Goal: Information Seeking & Learning: Find specific page/section

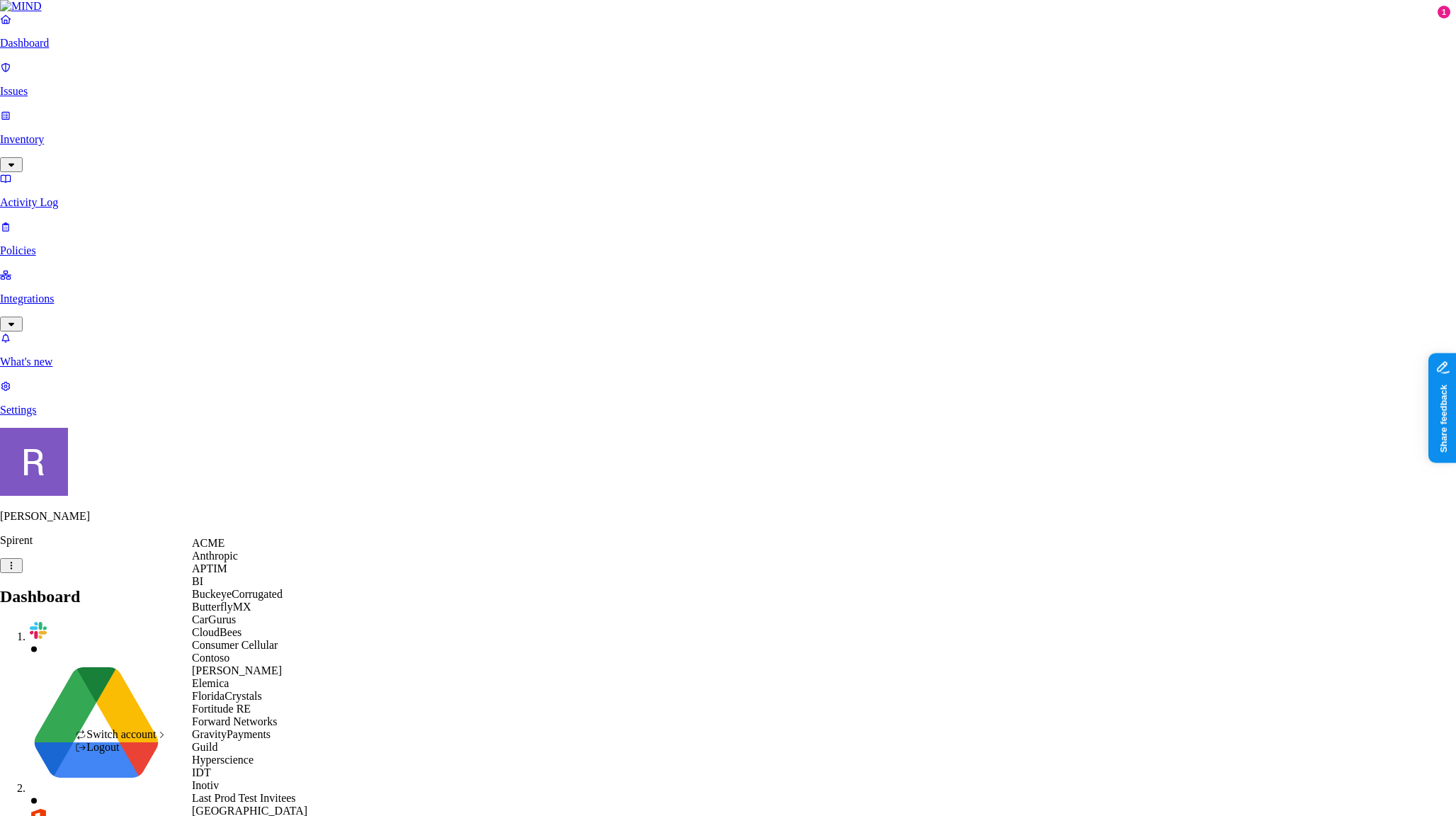
scroll to position [484, 0]
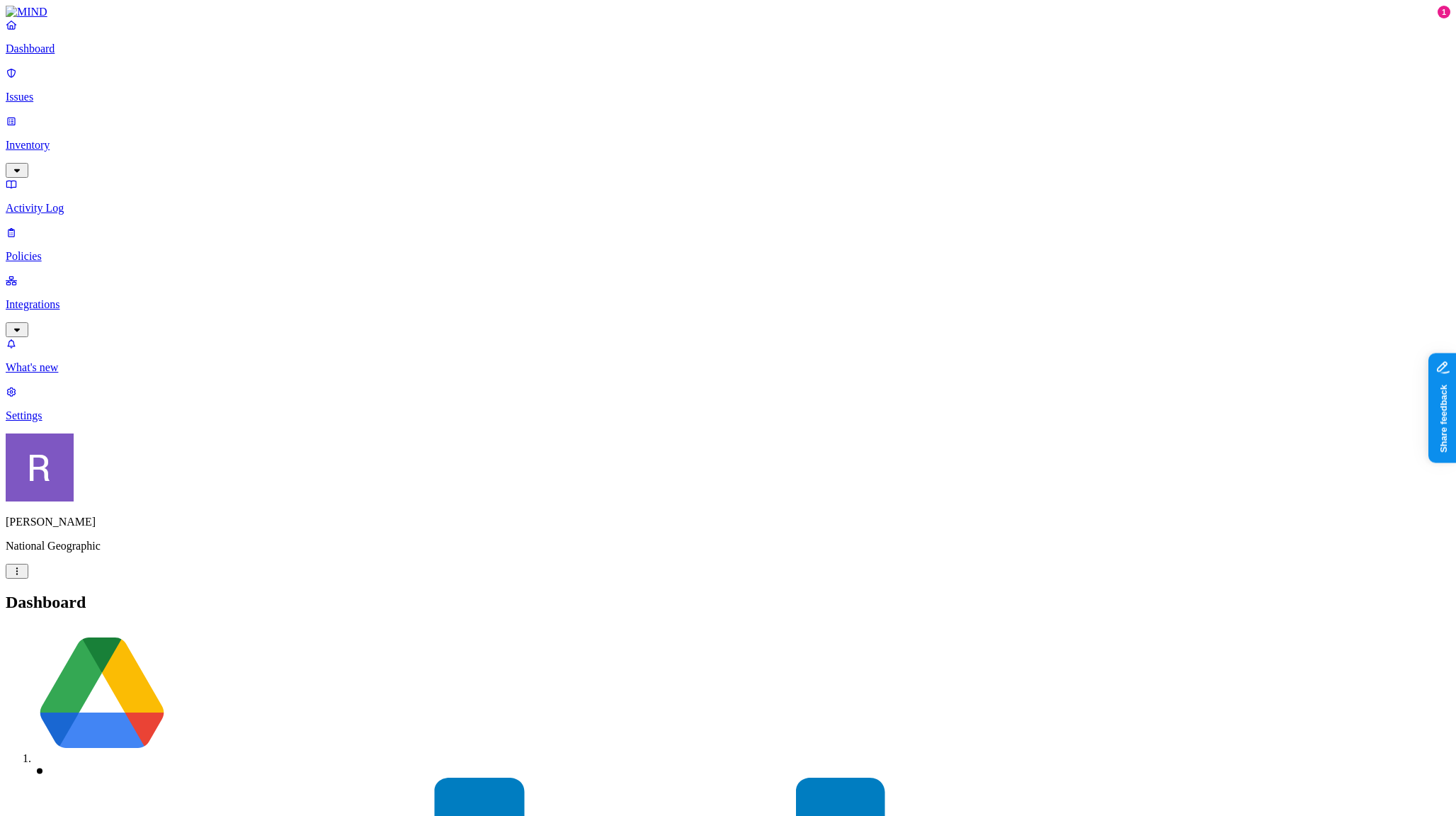
click at [66, 299] on p "Integrations" at bounding box center [728, 305] width 1445 height 13
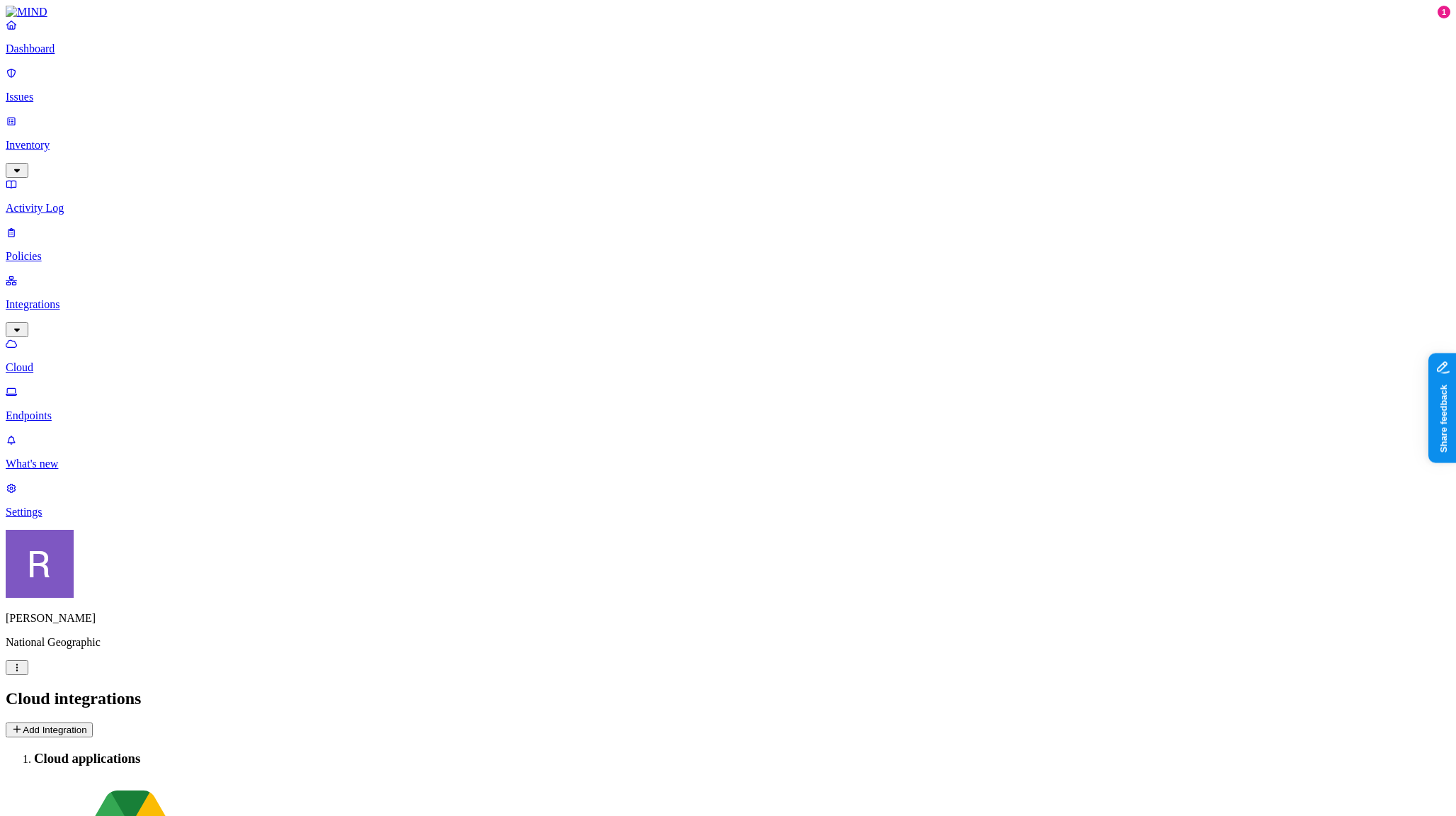
click at [67, 410] on p "Endpoints" at bounding box center [728, 416] width 1445 height 13
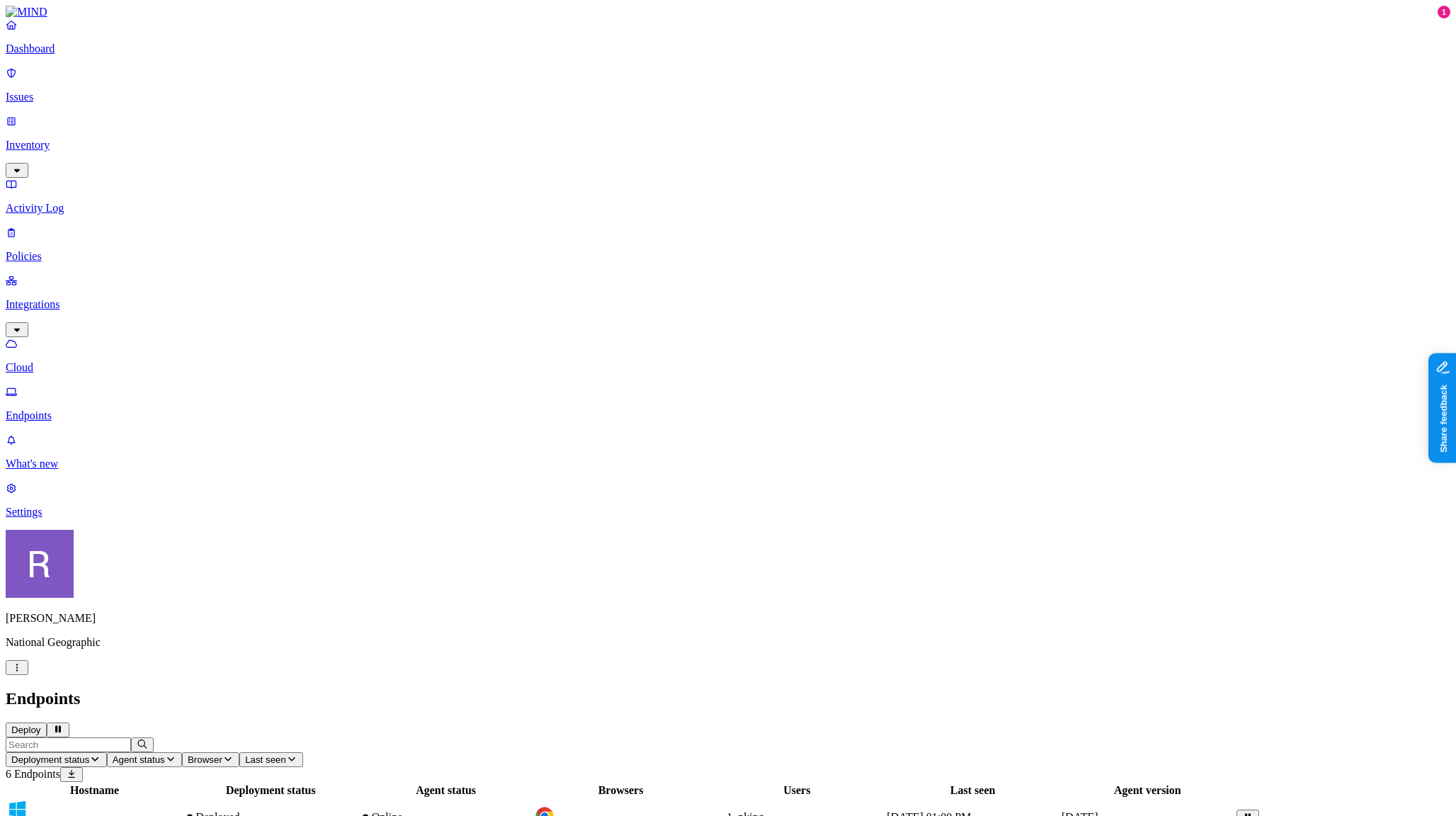
click at [66, 361] on p "Cloud" at bounding box center [728, 367] width 1445 height 13
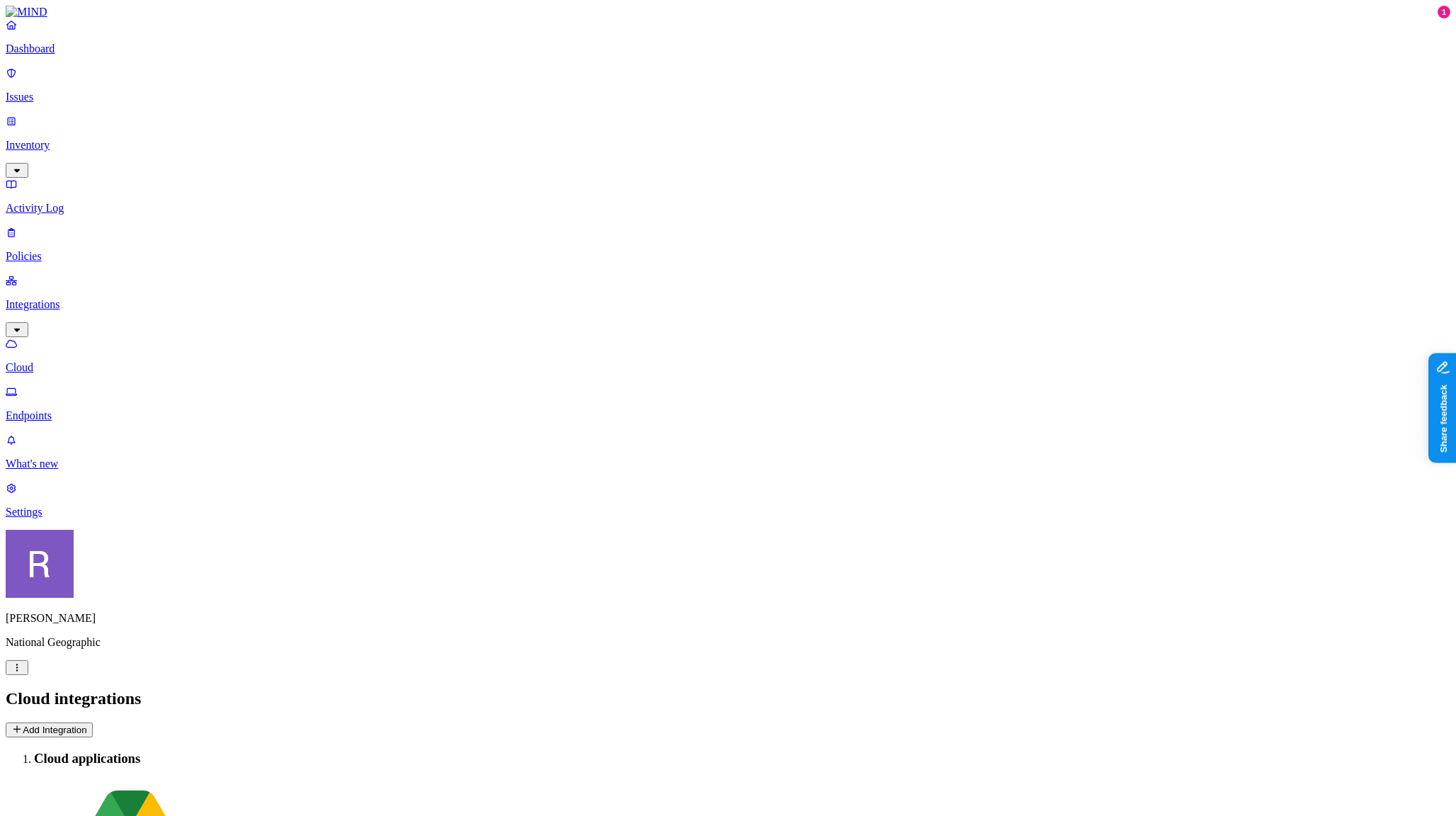
click at [72, 139] on p "Inventory" at bounding box center [728, 145] width 1445 height 13
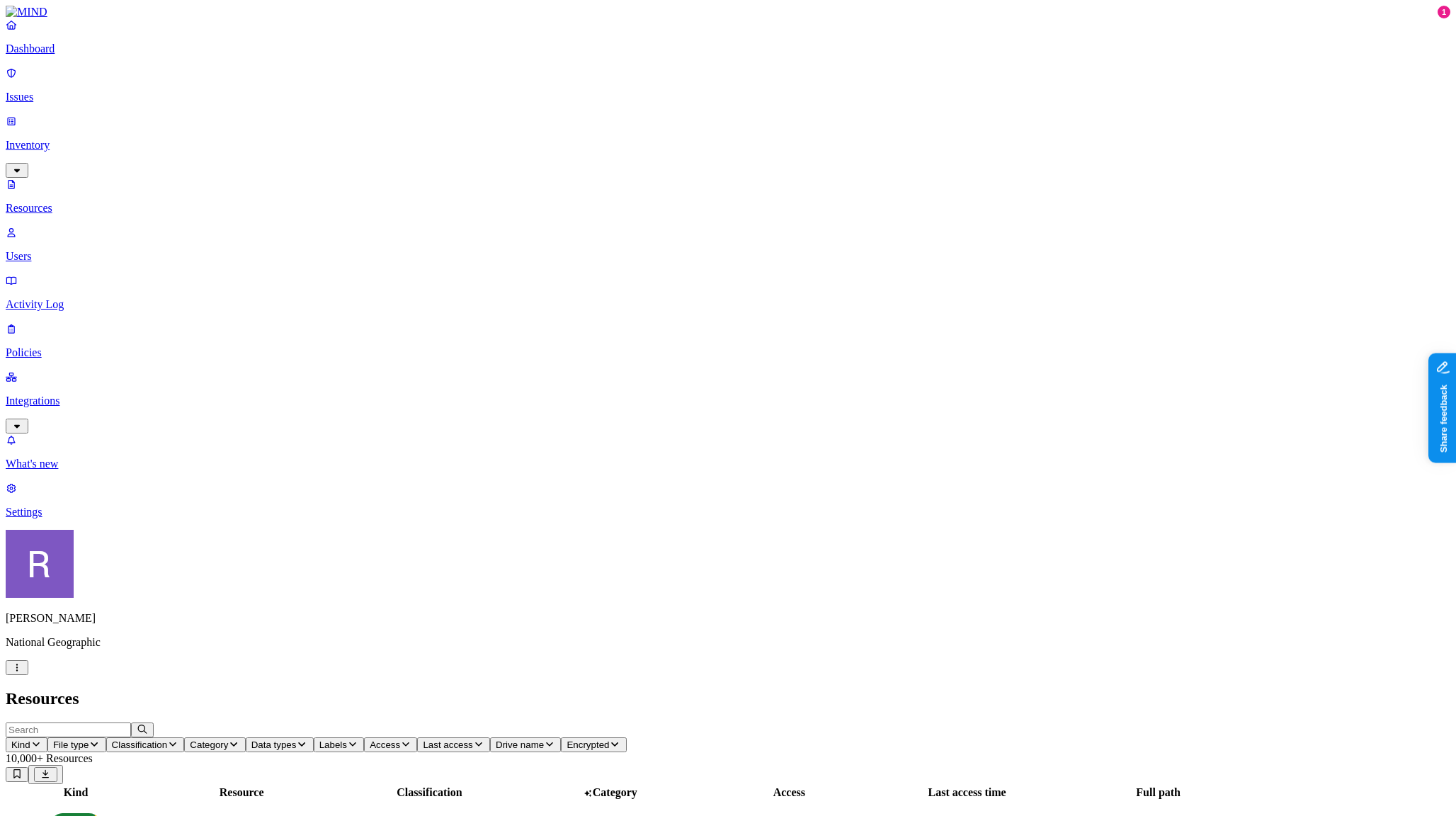
click at [110, 250] on p "Users" at bounding box center [728, 256] width 1445 height 13
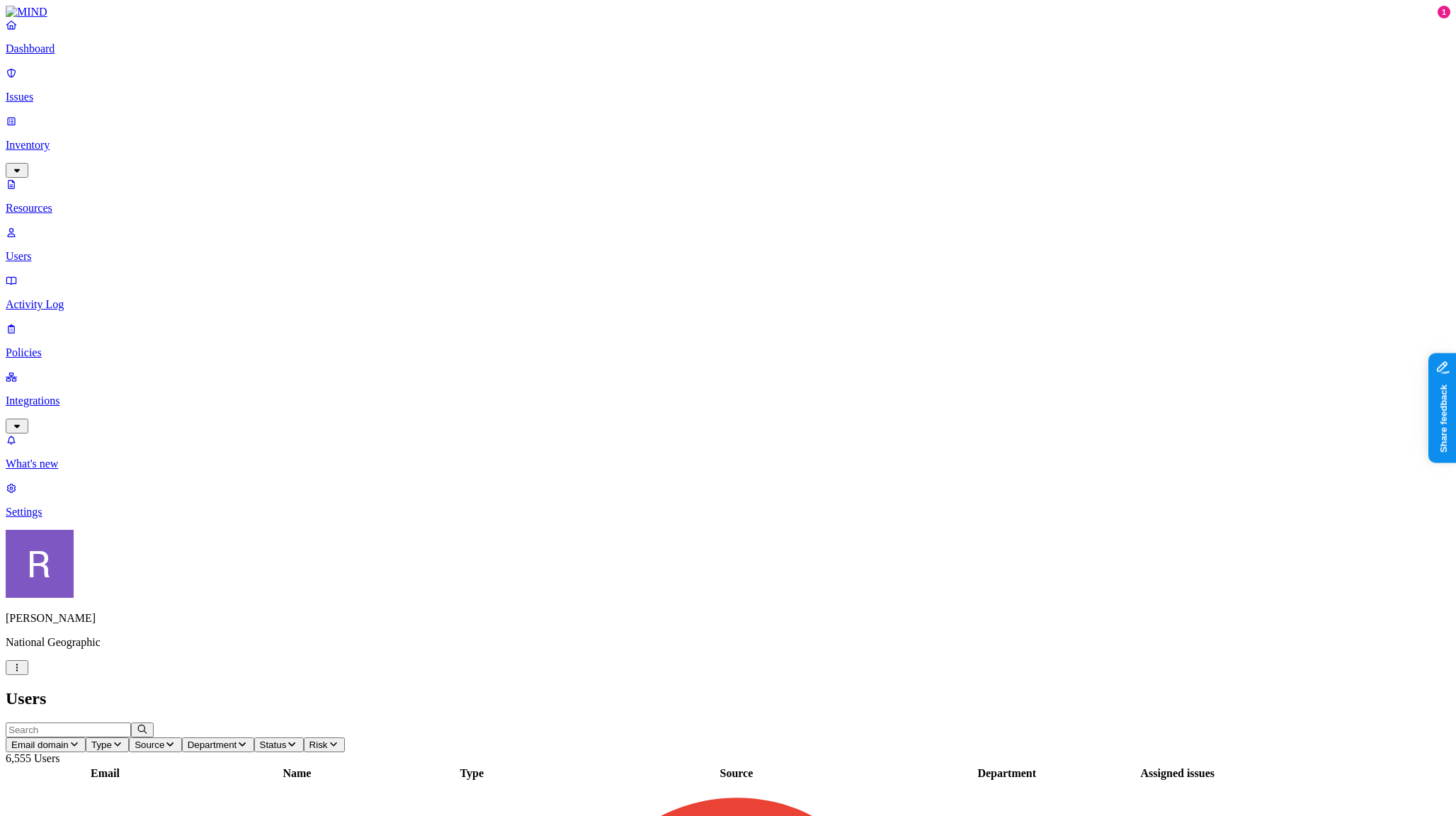
click at [66, 347] on p "Policies" at bounding box center [728, 353] width 1445 height 13
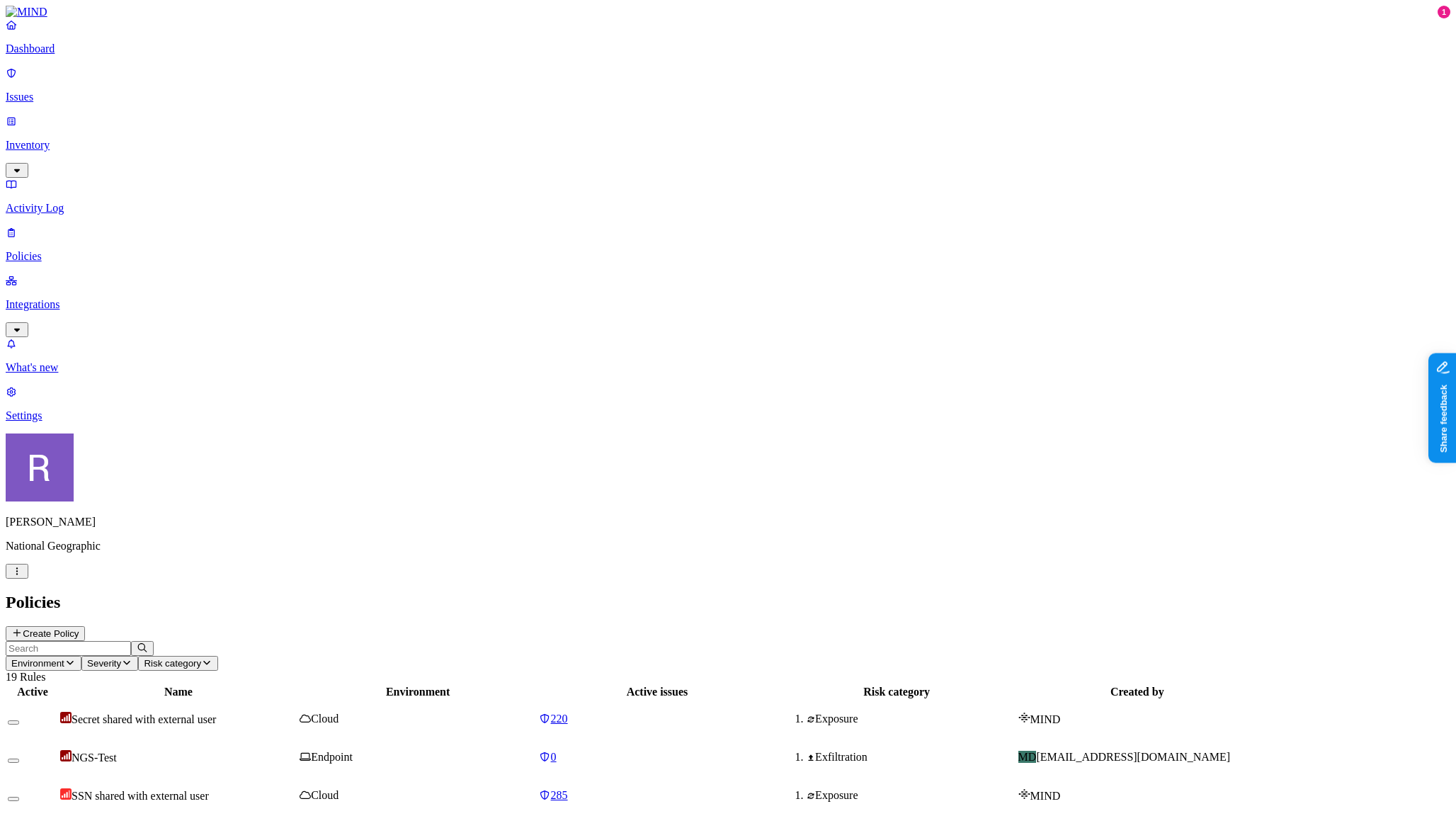
click at [117, 752] on span "NGS-Test" at bounding box center [93, 758] width 45 height 12
click at [125, 253] on nav "Dashboard Issues Inventory Activity Log Policies Integrations What's new 1 Sett…" at bounding box center [728, 220] width 1445 height 404
click at [71, 139] on p "Inventory" at bounding box center [728, 145] width 1445 height 13
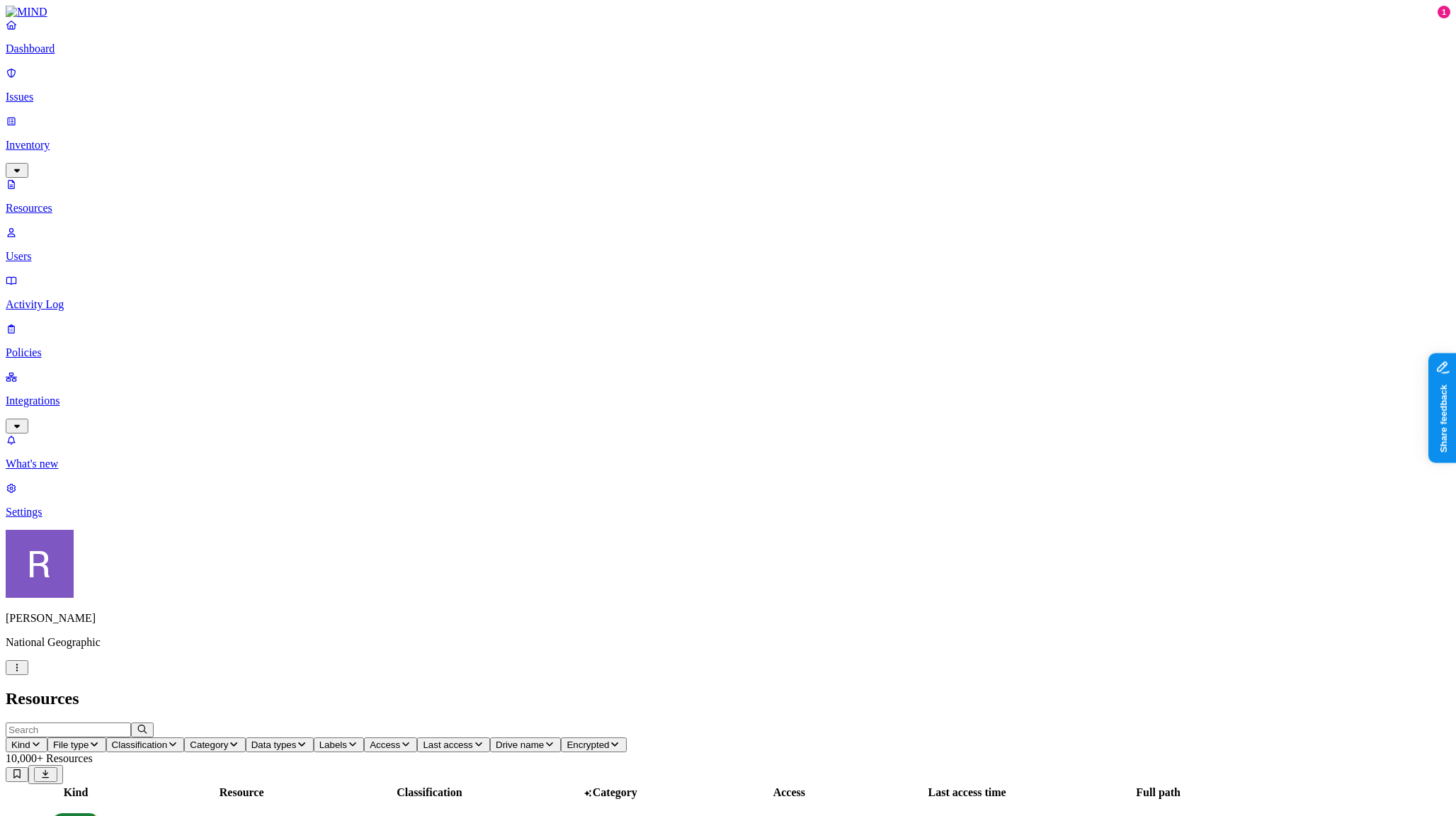
click at [69, 250] on p "Users" at bounding box center [728, 256] width 1445 height 13
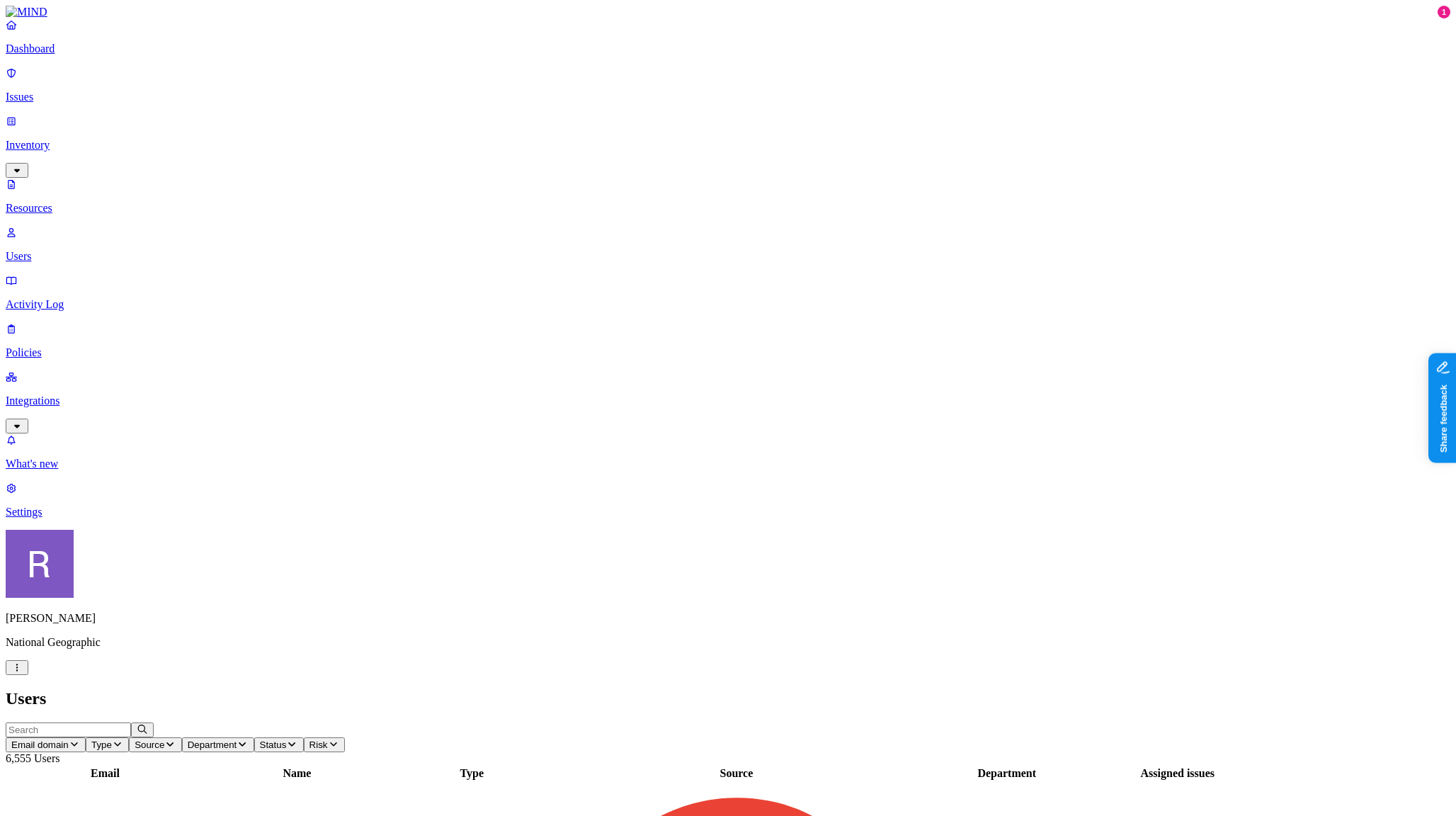
click at [67, 90] on p "Issues" at bounding box center [728, 96] width 1445 height 13
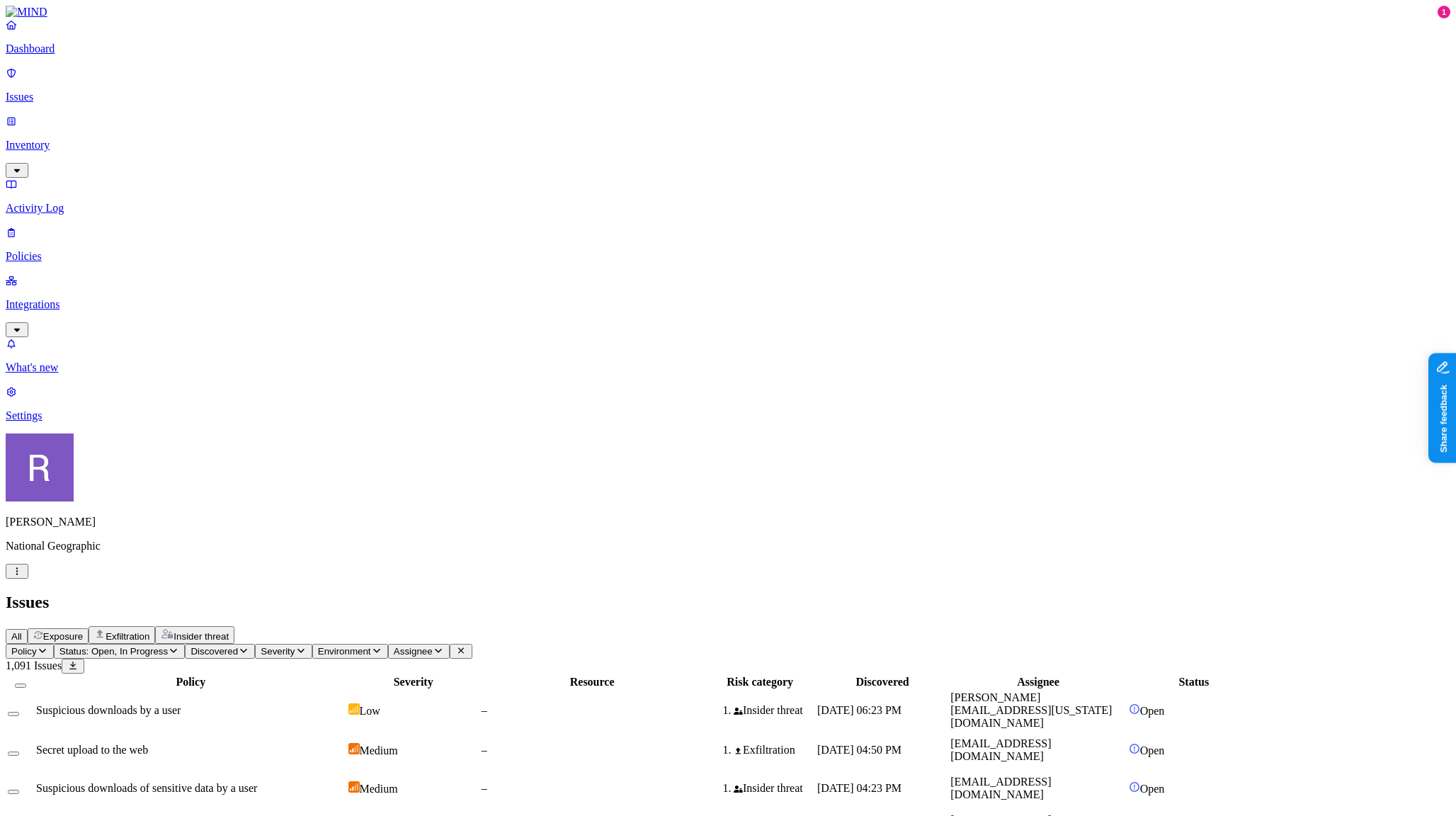
click at [63, 250] on p "Policies" at bounding box center [728, 256] width 1445 height 13
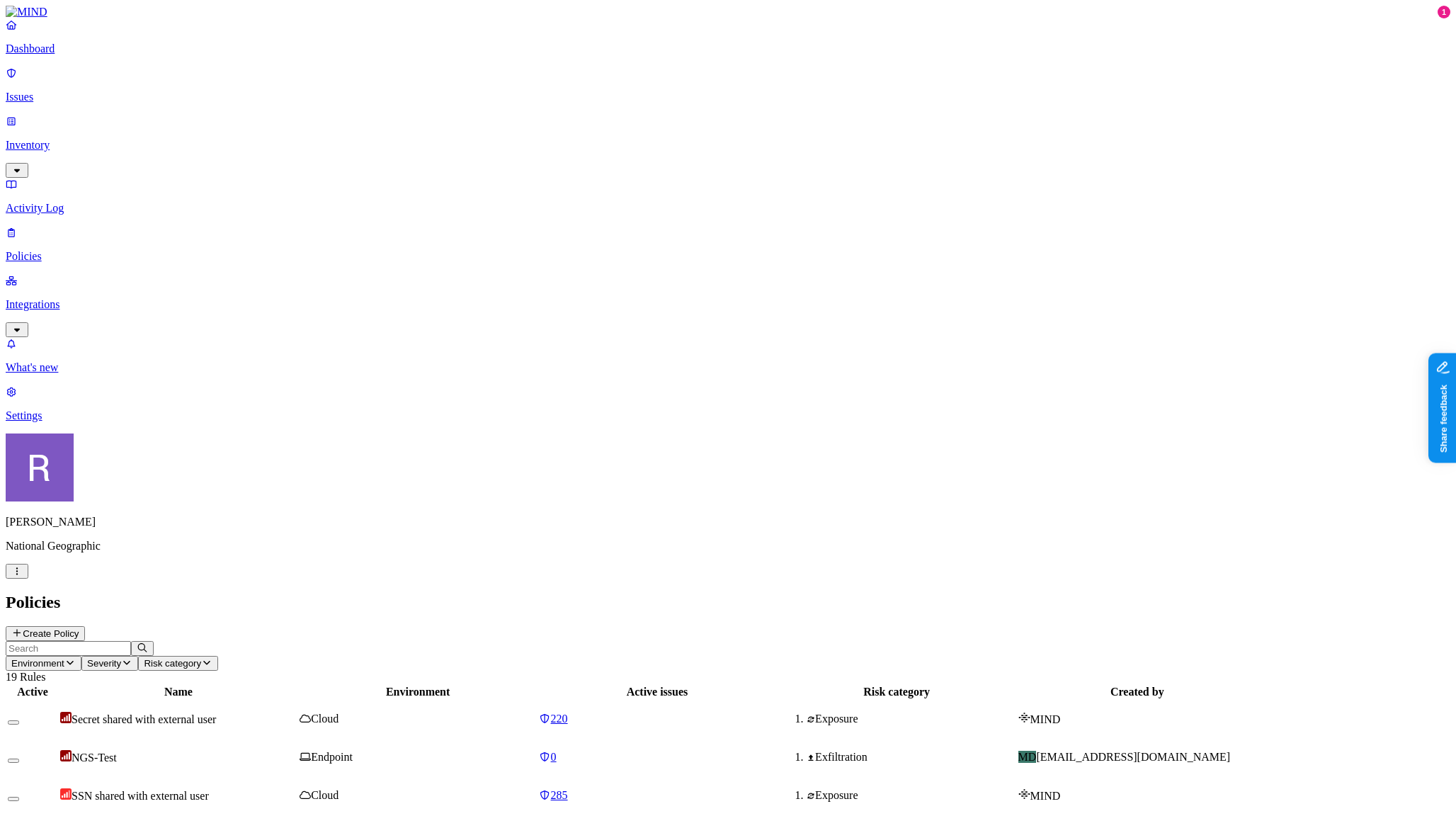
click at [85, 626] on button "Create Policy" at bounding box center [45, 633] width 80 height 15
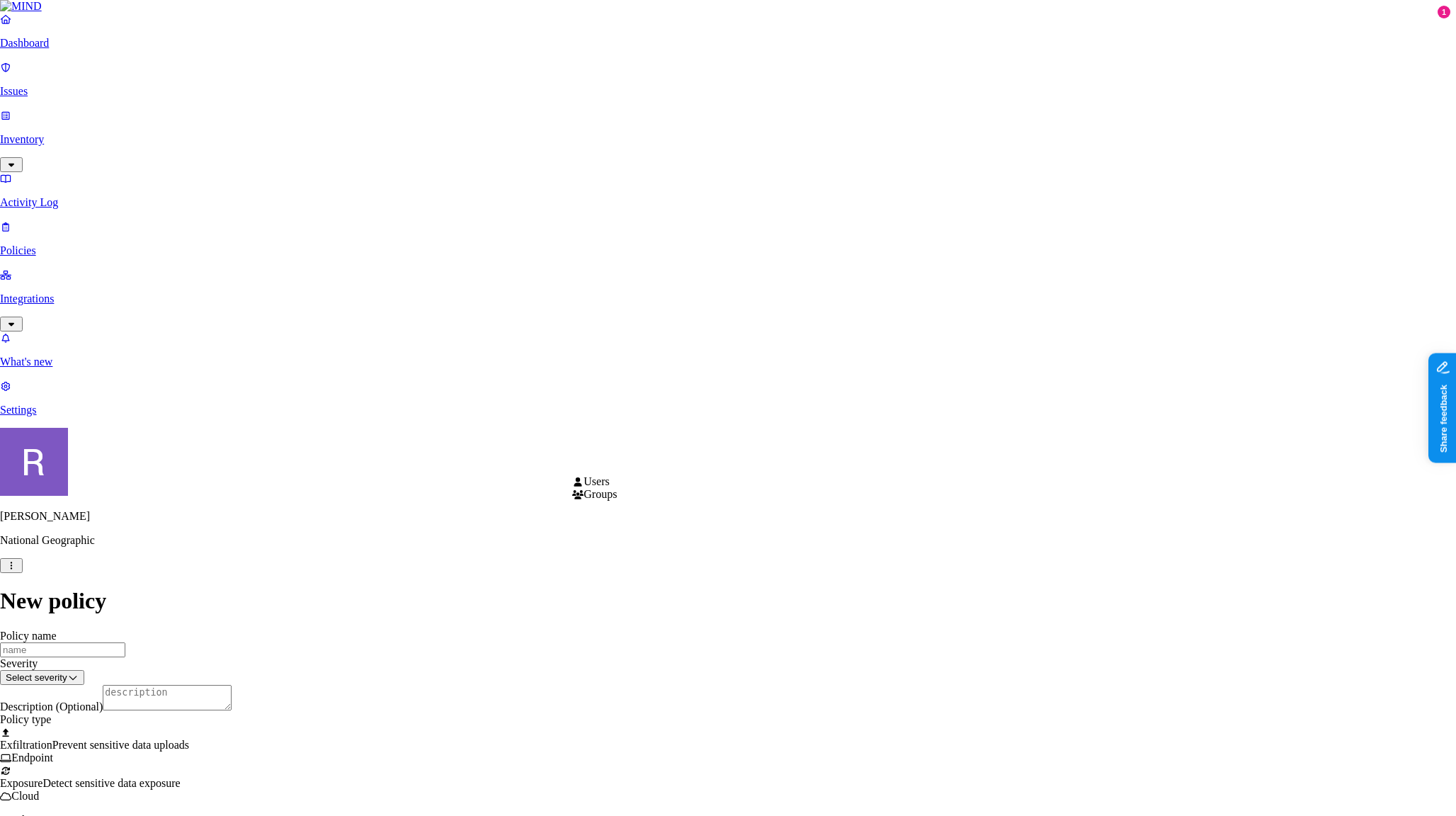
click at [615, 455] on html "Dashboard Issues Inventory Activity Log Policies Integrations What's new 1 Sett…" at bounding box center [728, 730] width 1456 height 1460
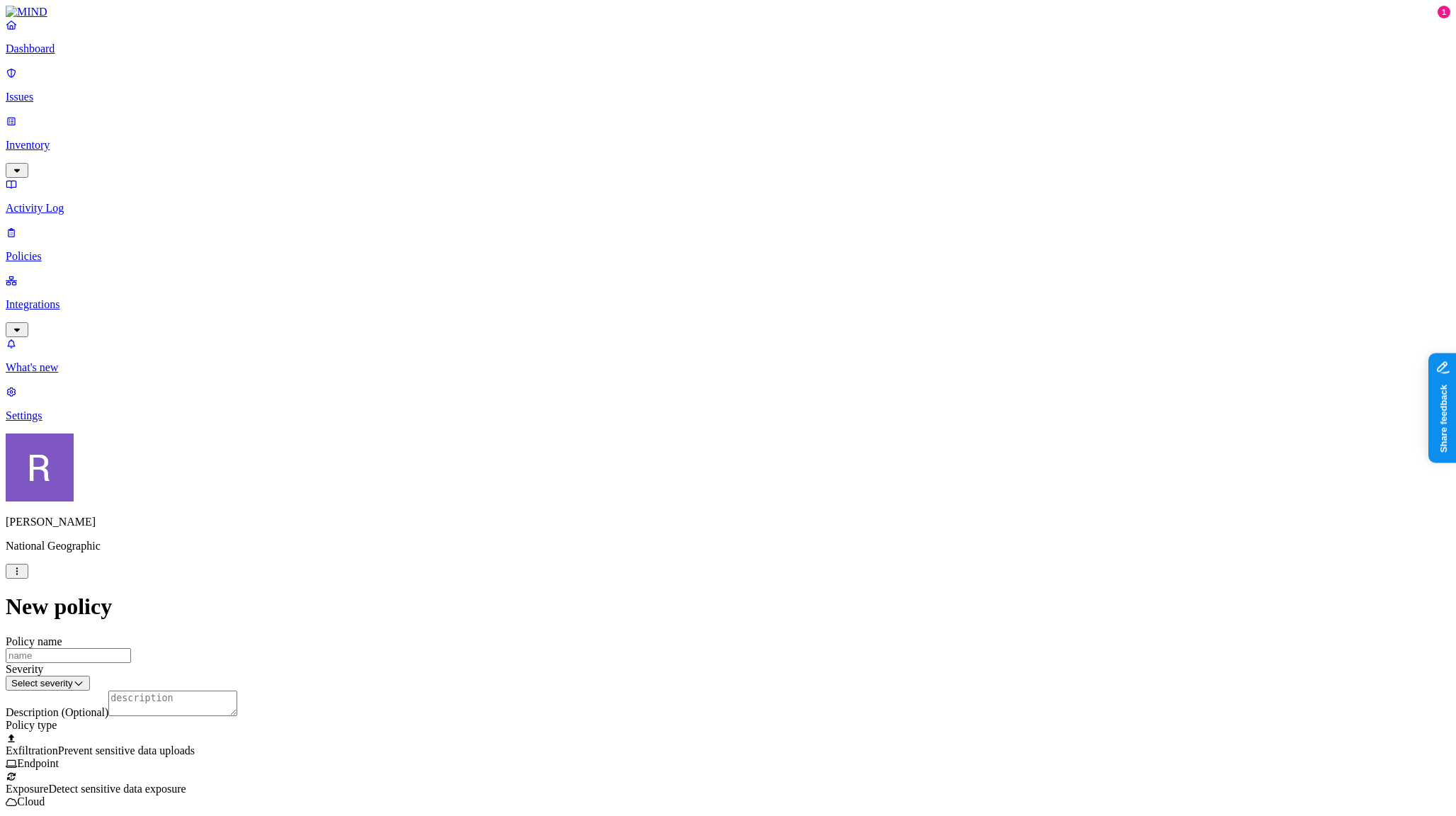
click at [497, 468] on html "Dashboard Issues Inventory Activity Log Policies Integrations What's new 1 Sett…" at bounding box center [728, 733] width 1456 height 1465
click at [668, 548] on label "Users" at bounding box center [655, 543] width 25 height 12
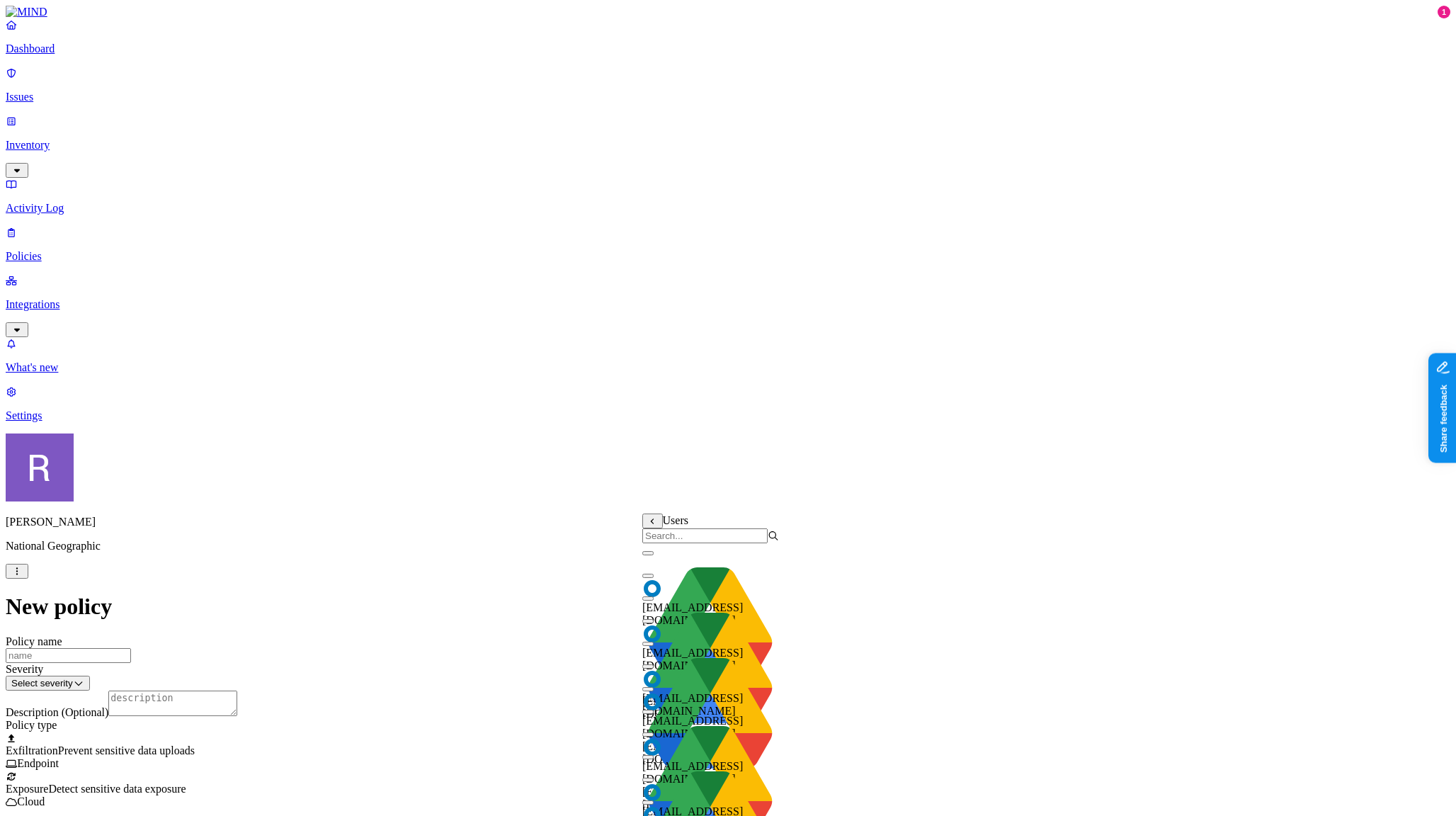
click at [661, 543] on input "search" at bounding box center [705, 536] width 125 height 15
click at [654, 525] on icon at bounding box center [653, 521] width 9 height 7
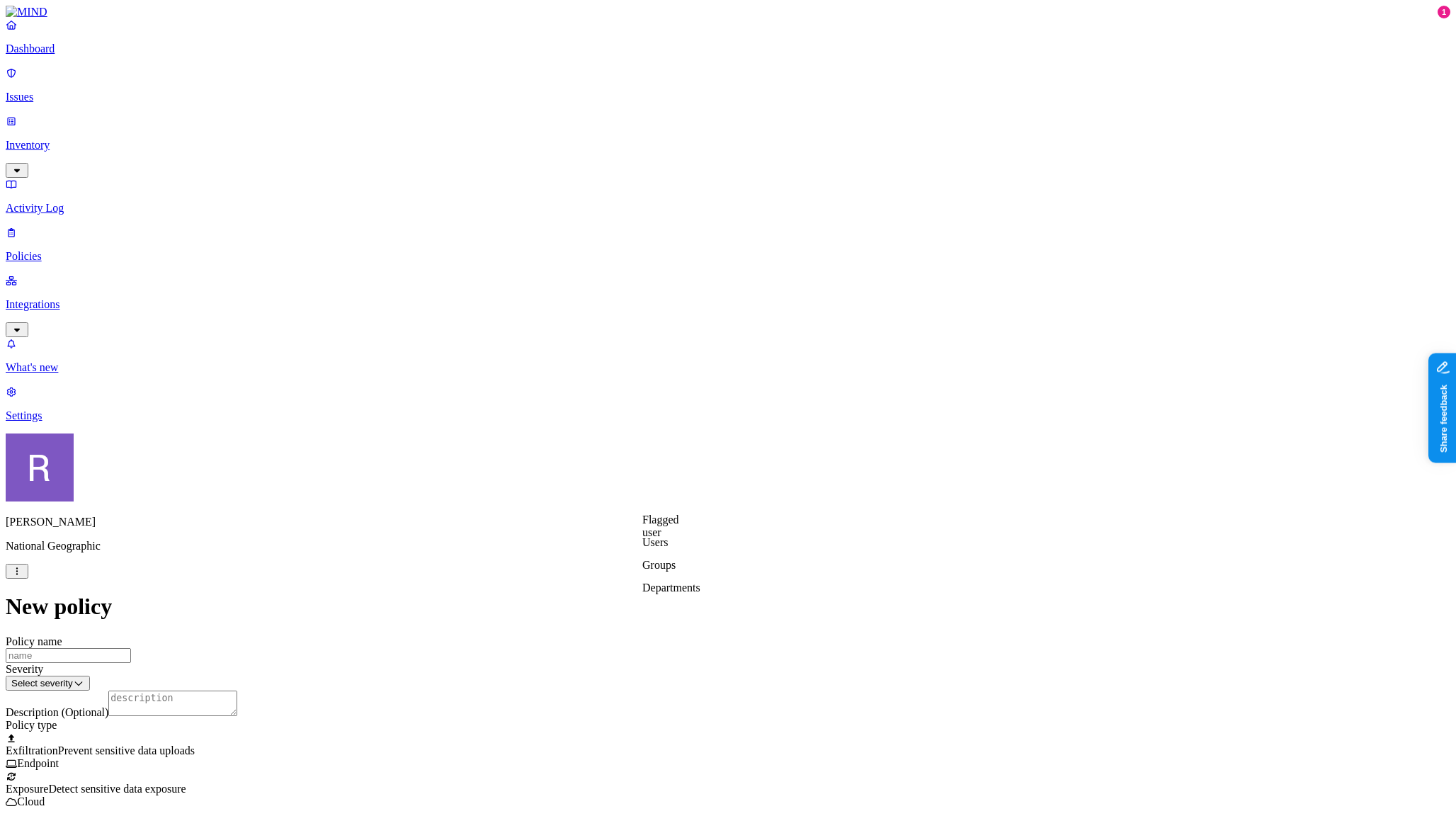
click at [668, 593] on label "Departments" at bounding box center [672, 588] width 58 height 12
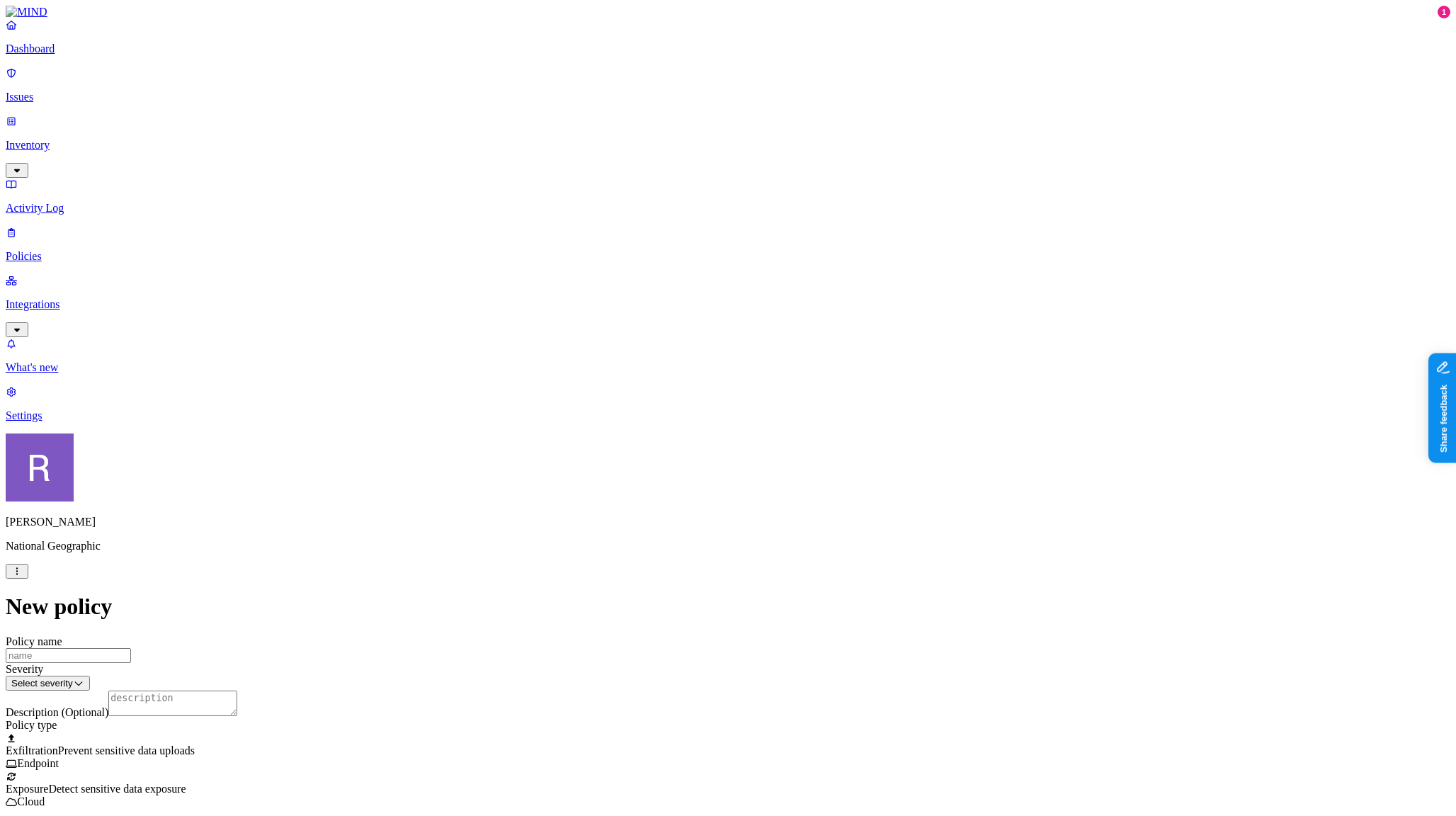
click at [651, 570] on label "Groups" at bounding box center [660, 565] width 34 height 12
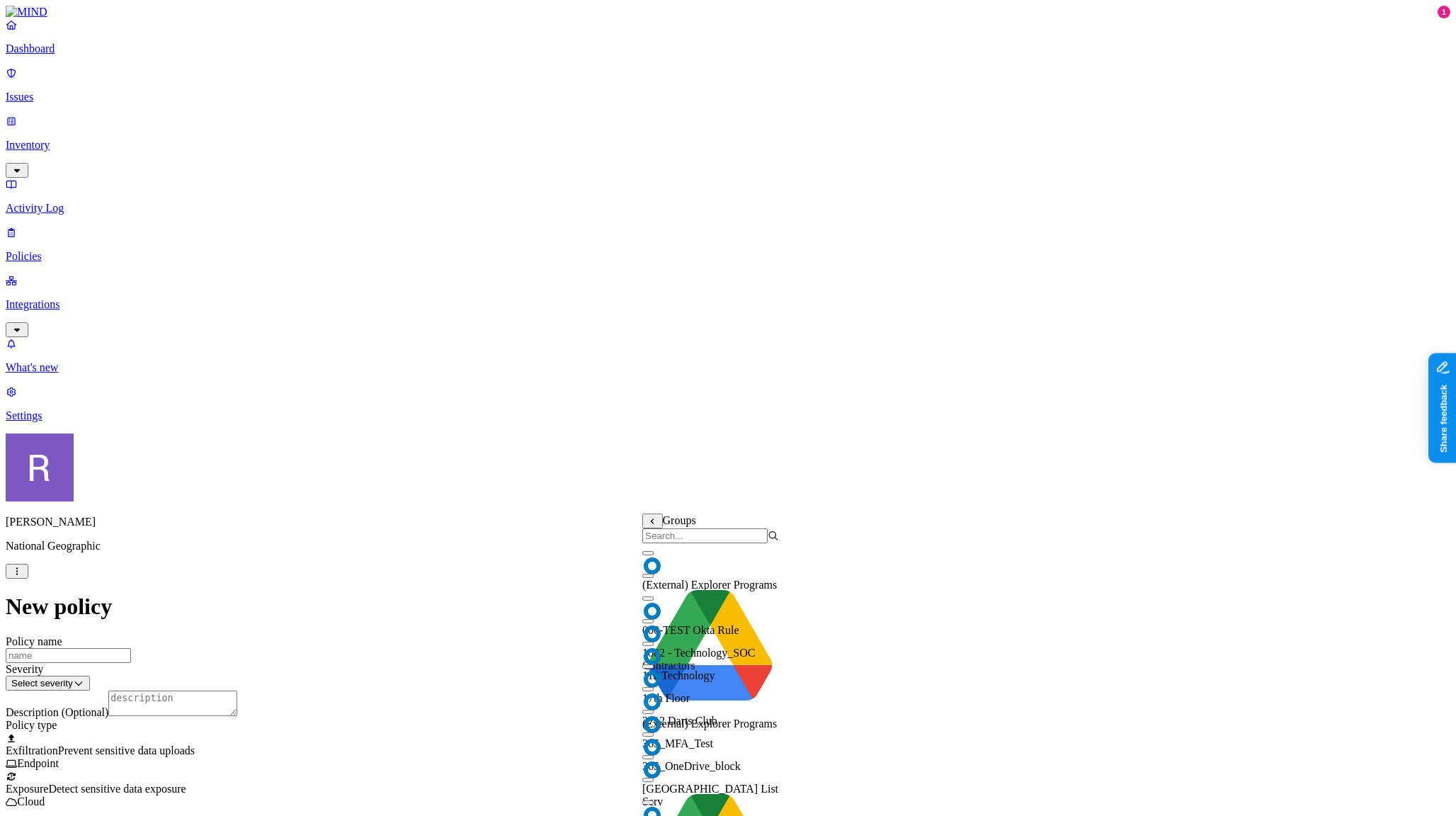
scroll to position [0, 0]
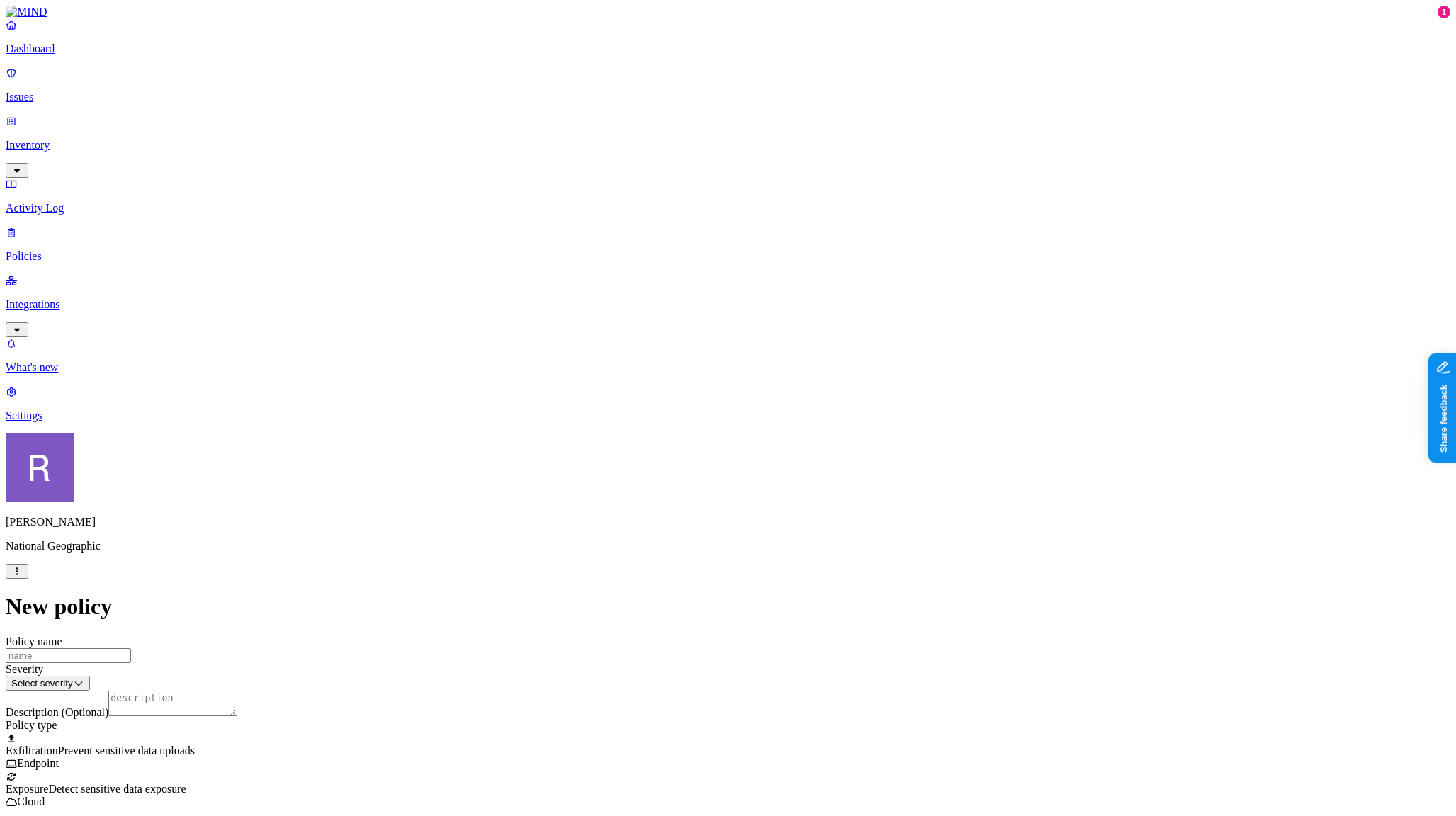
click at [68, 250] on p "Policies" at bounding box center [728, 256] width 1445 height 13
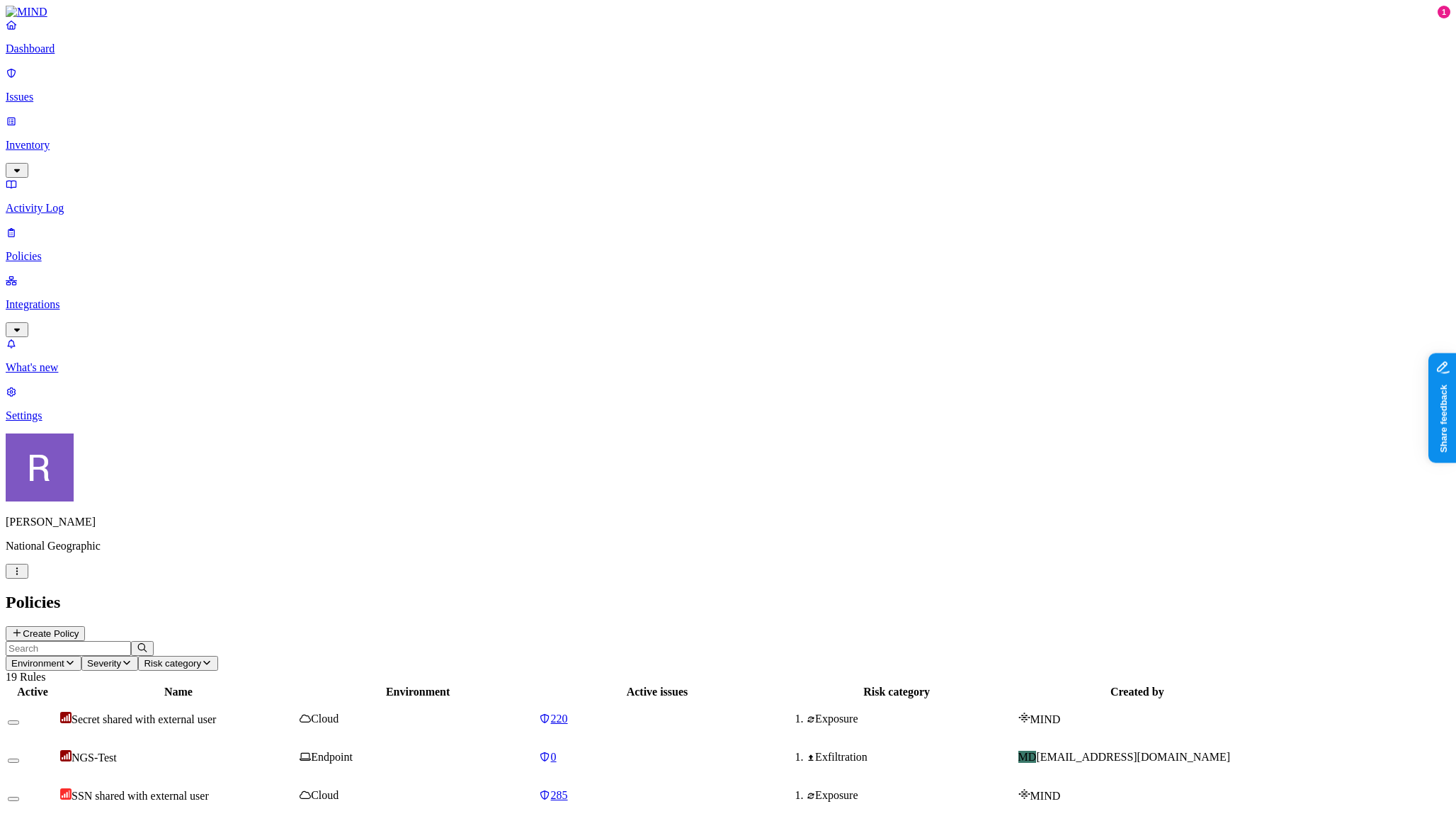
click at [117, 752] on span "NGS-Test" at bounding box center [93, 758] width 45 height 12
click at [98, 250] on p "Policies" at bounding box center [728, 256] width 1445 height 13
click at [297, 750] on div "NGS-Test" at bounding box center [178, 757] width 236 height 15
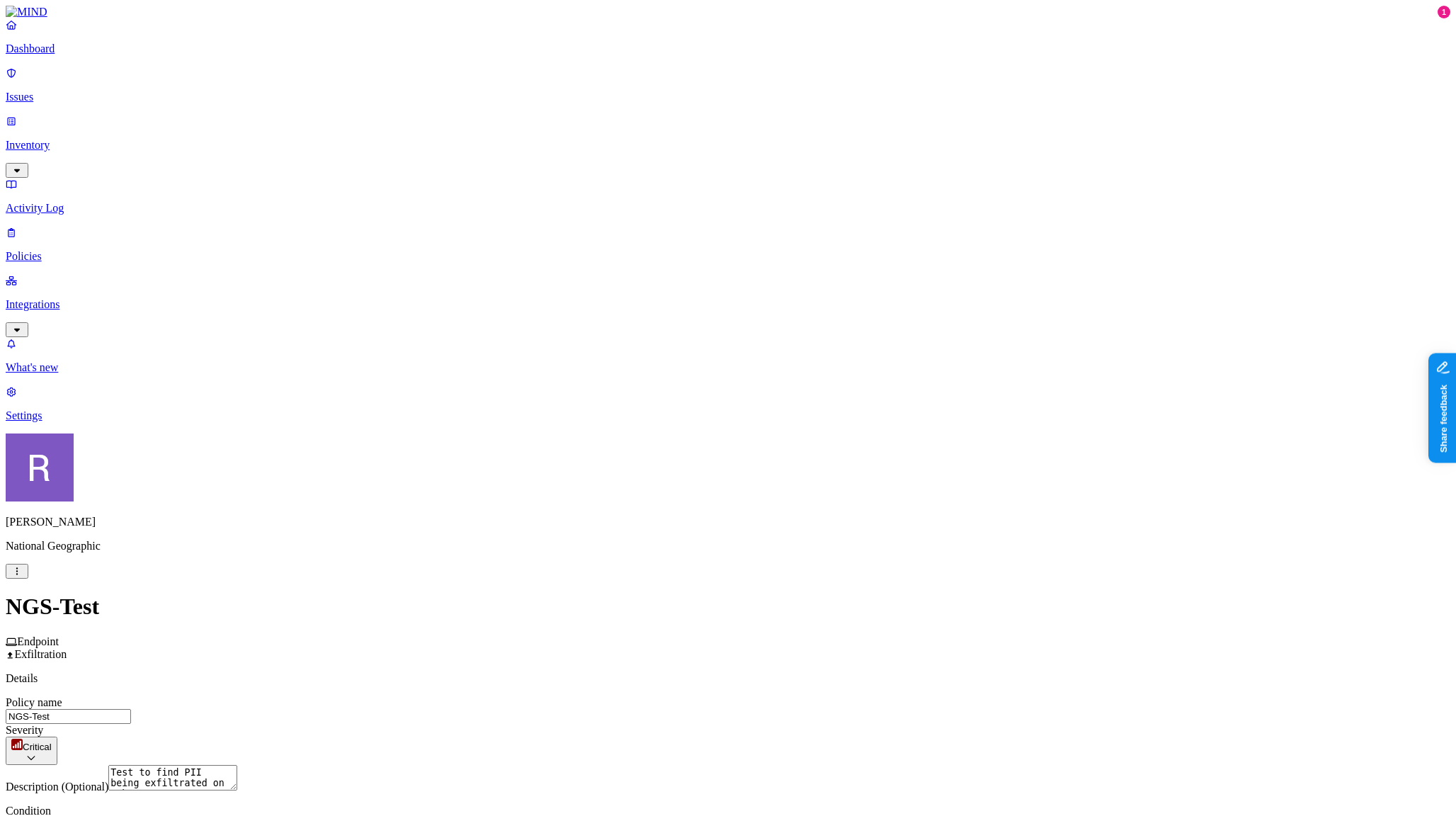
click at [65, 299] on p "Integrations" at bounding box center [728, 305] width 1445 height 13
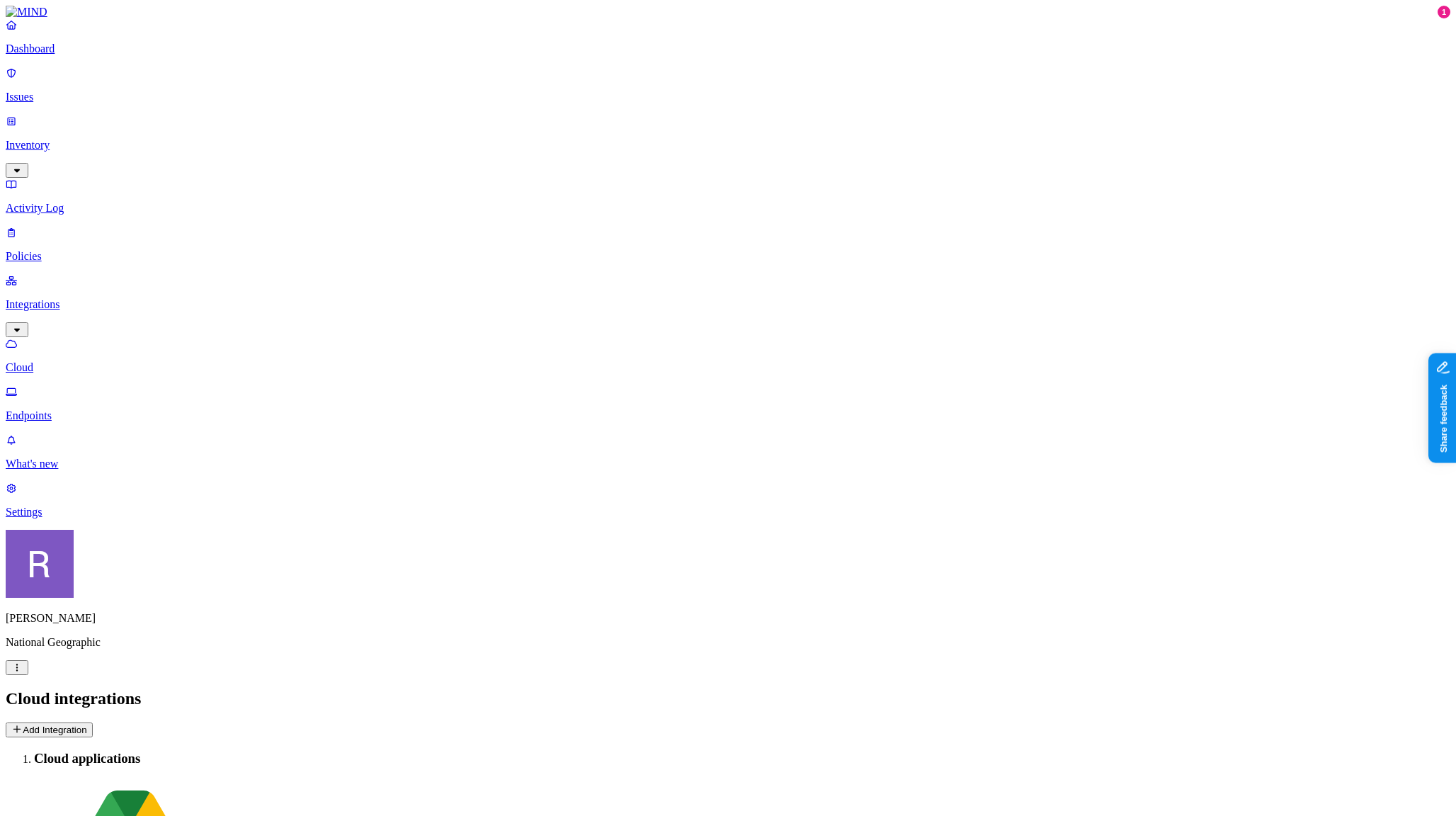
click at [83, 386] on link "Endpoints" at bounding box center [728, 404] width 1445 height 37
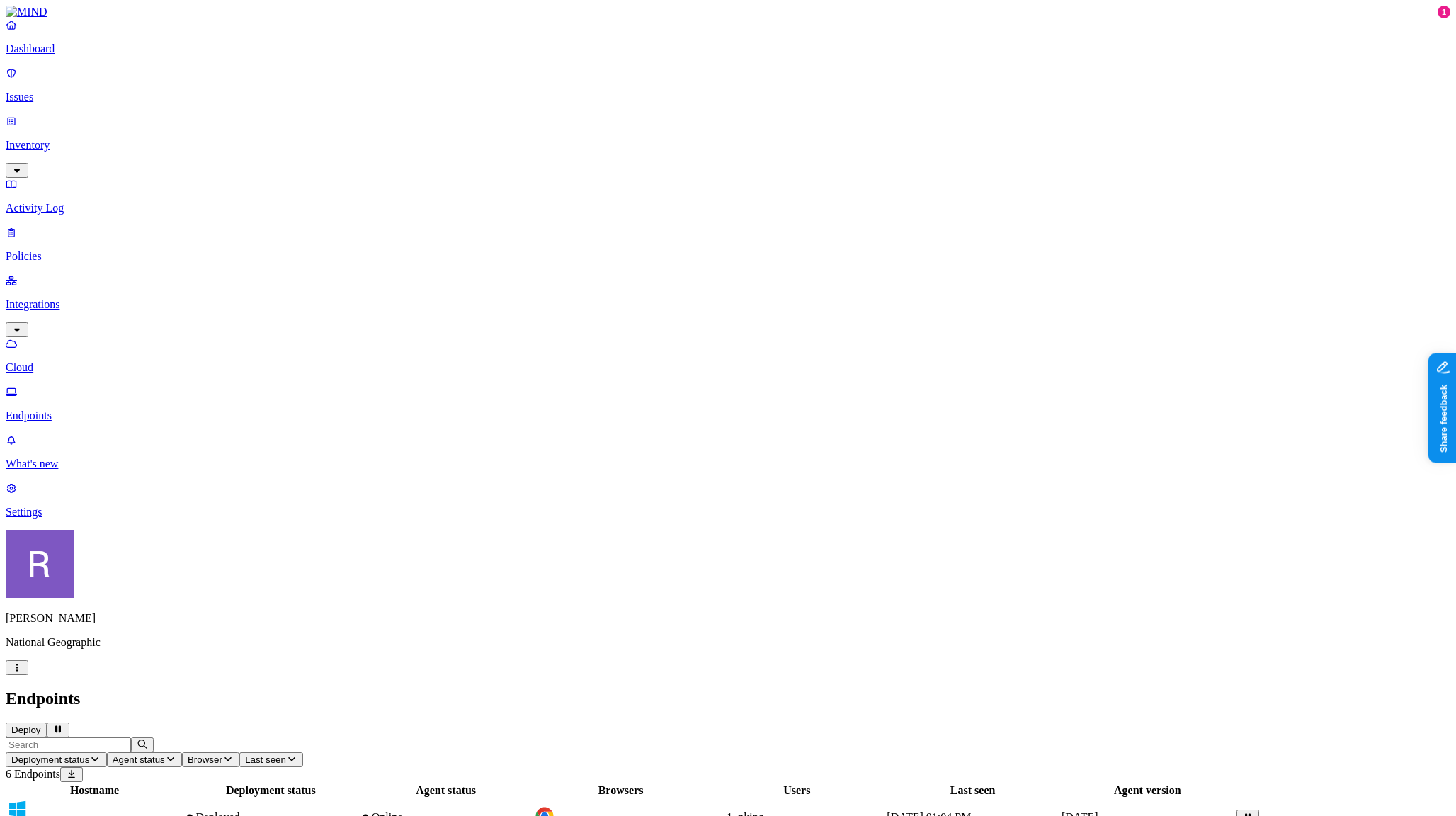
click at [56, 90] on p "Issues" at bounding box center [728, 96] width 1445 height 13
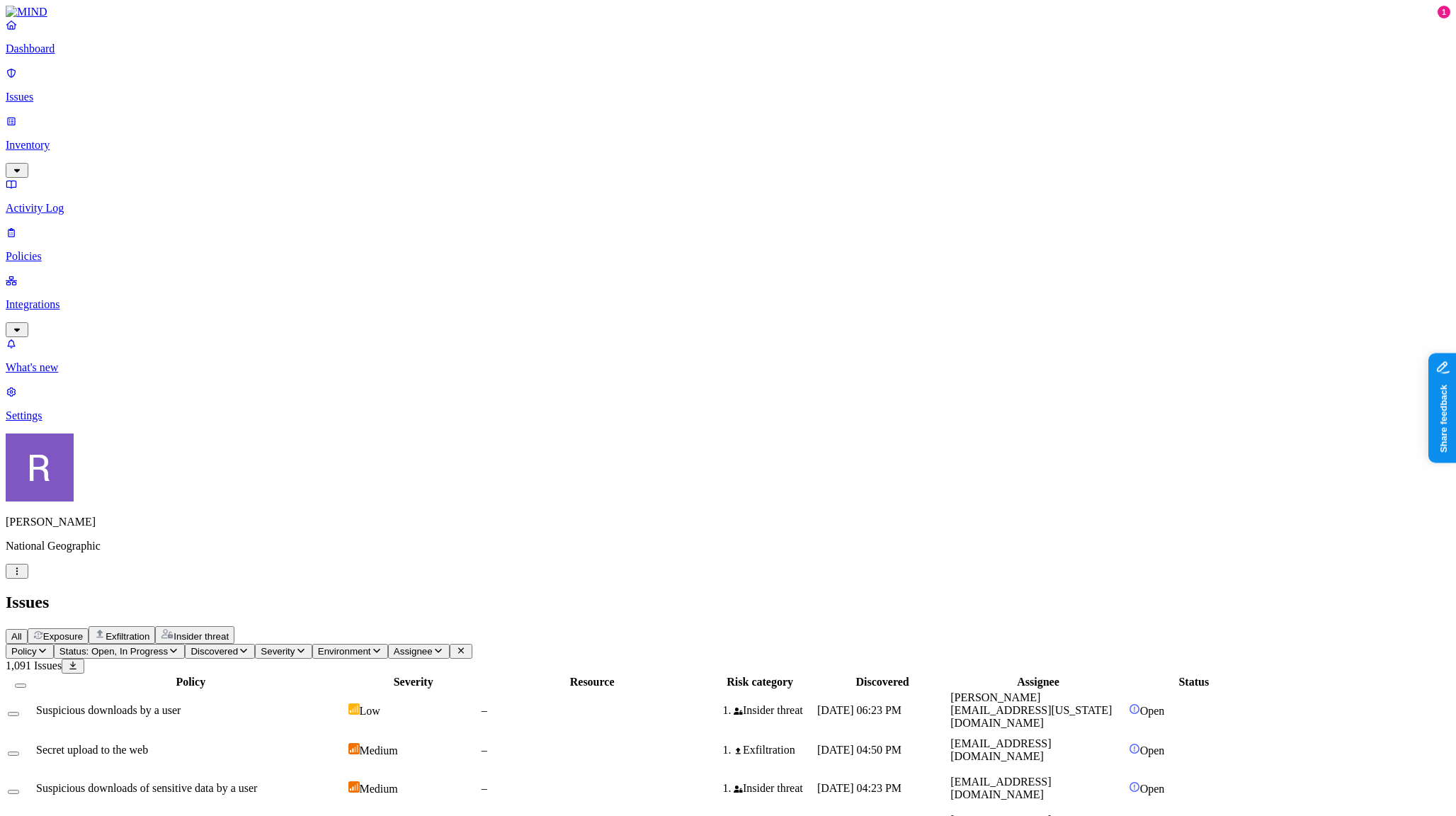
click at [58, 139] on p "Inventory" at bounding box center [728, 145] width 1445 height 13
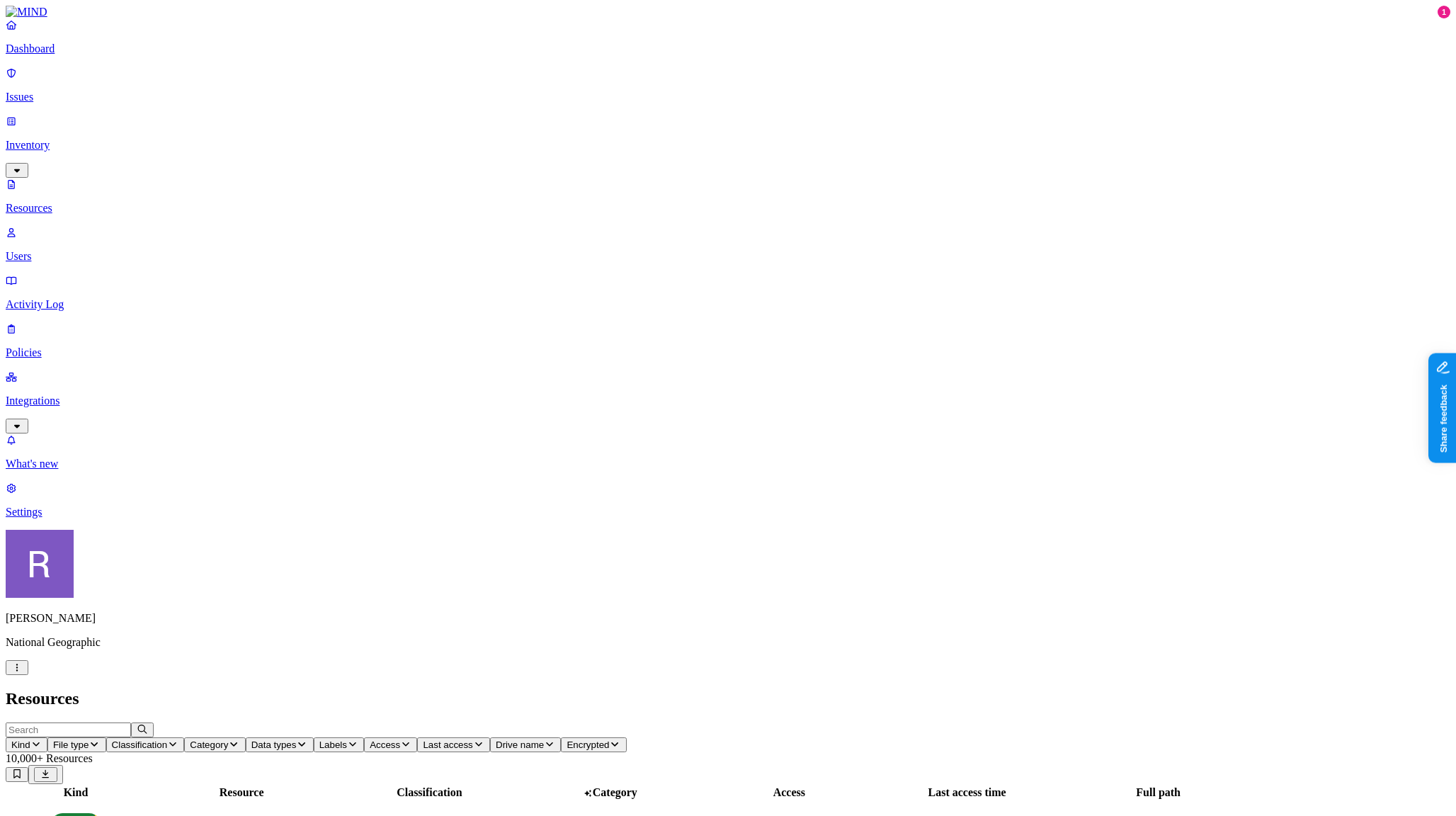
click at [131, 723] on input "text" at bounding box center [68, 730] width 125 height 15
type input "s"
click at [131, 723] on input "text" at bounding box center [68, 730] width 125 height 15
type input "clan"
drag, startPoint x: 419, startPoint y: 76, endPoint x: 634, endPoint y: 92, distance: 215.6
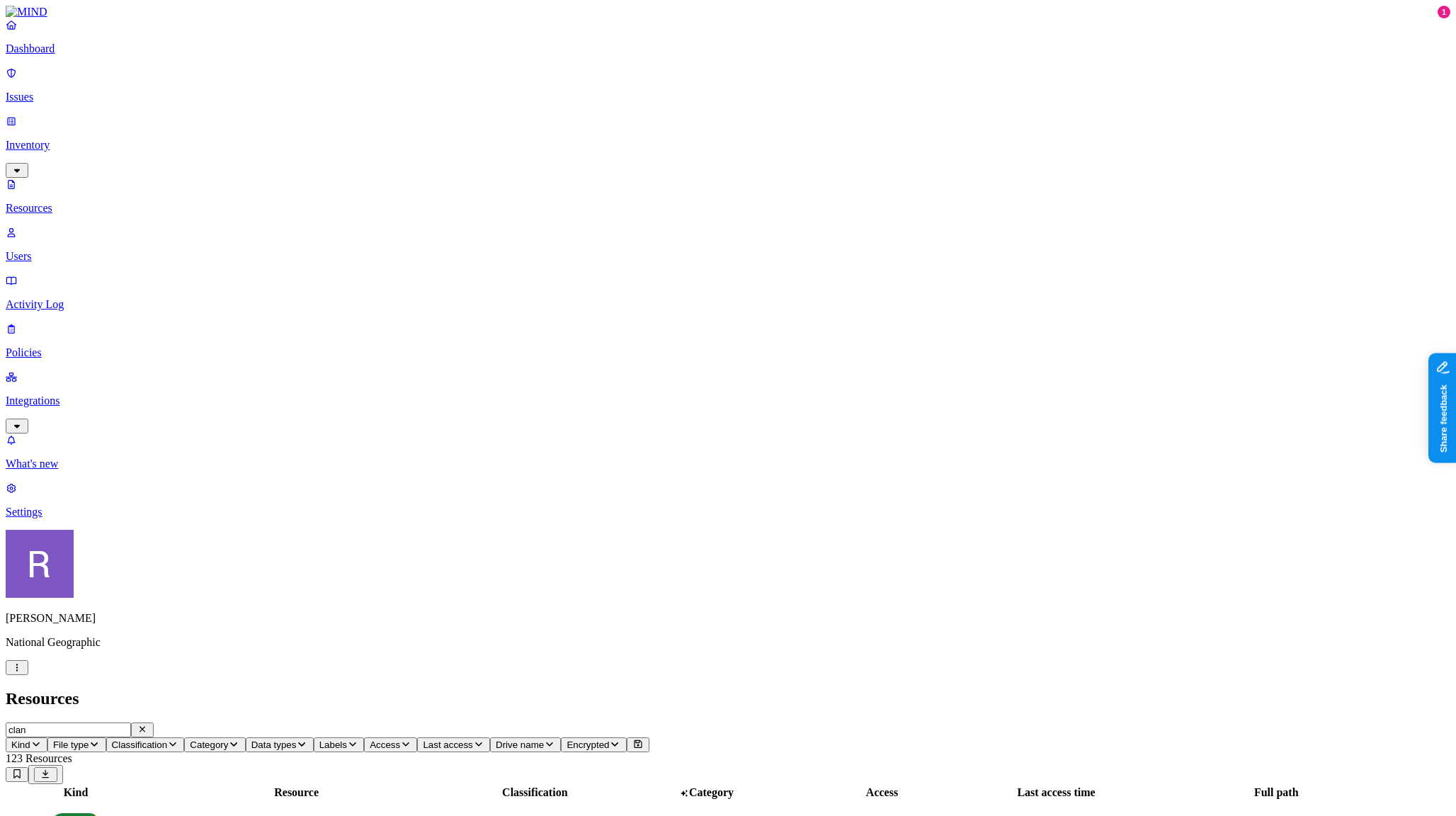
click at [306, 743] on icon "button" at bounding box center [302, 745] width 7 height 5
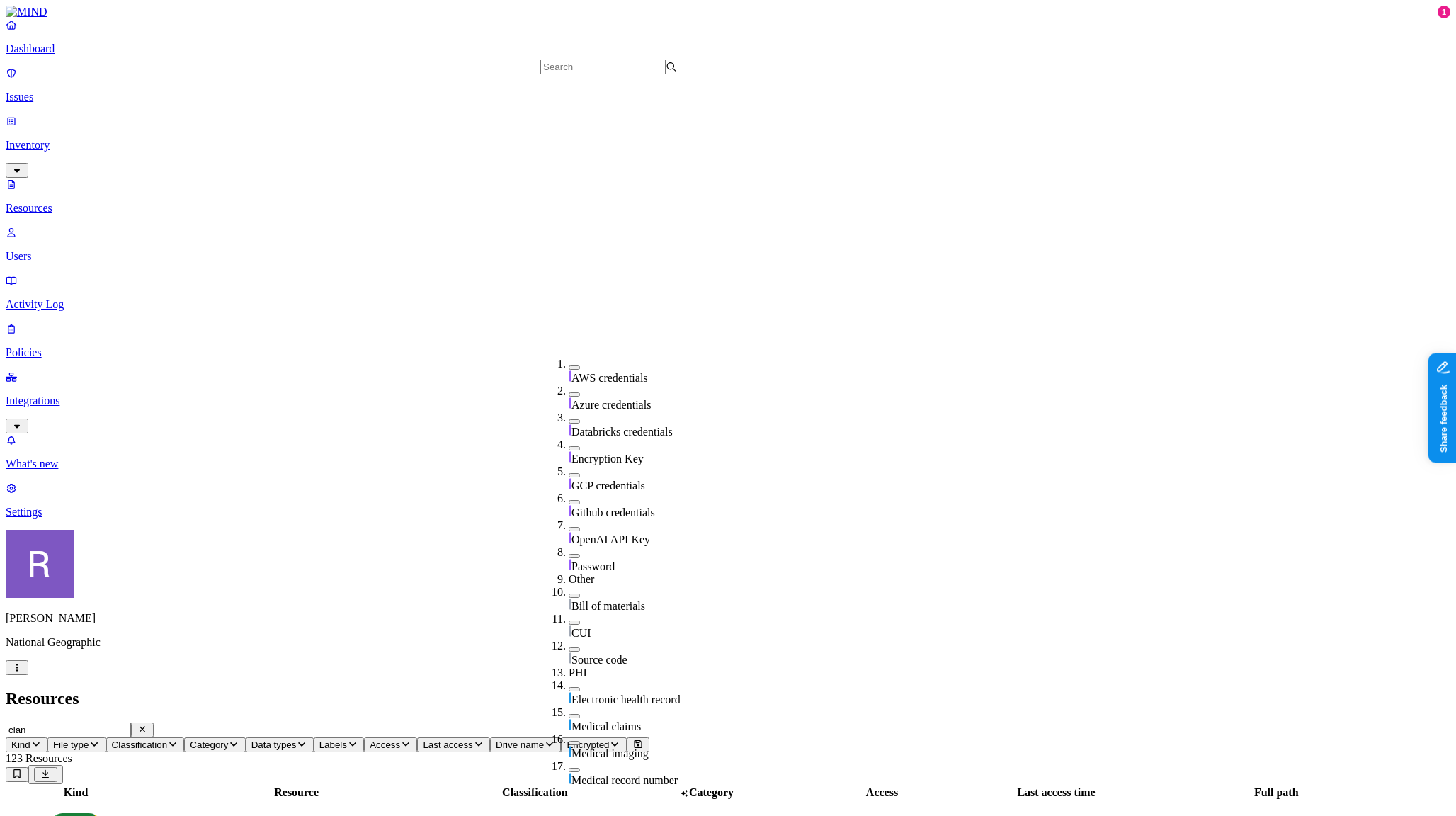
scroll to position [407, 0]
click at [568, 554] on button "button" at bounding box center [574, 557] width 11 height 5
click at [568, 547] on button "button" at bounding box center [574, 553] width 11 height 15
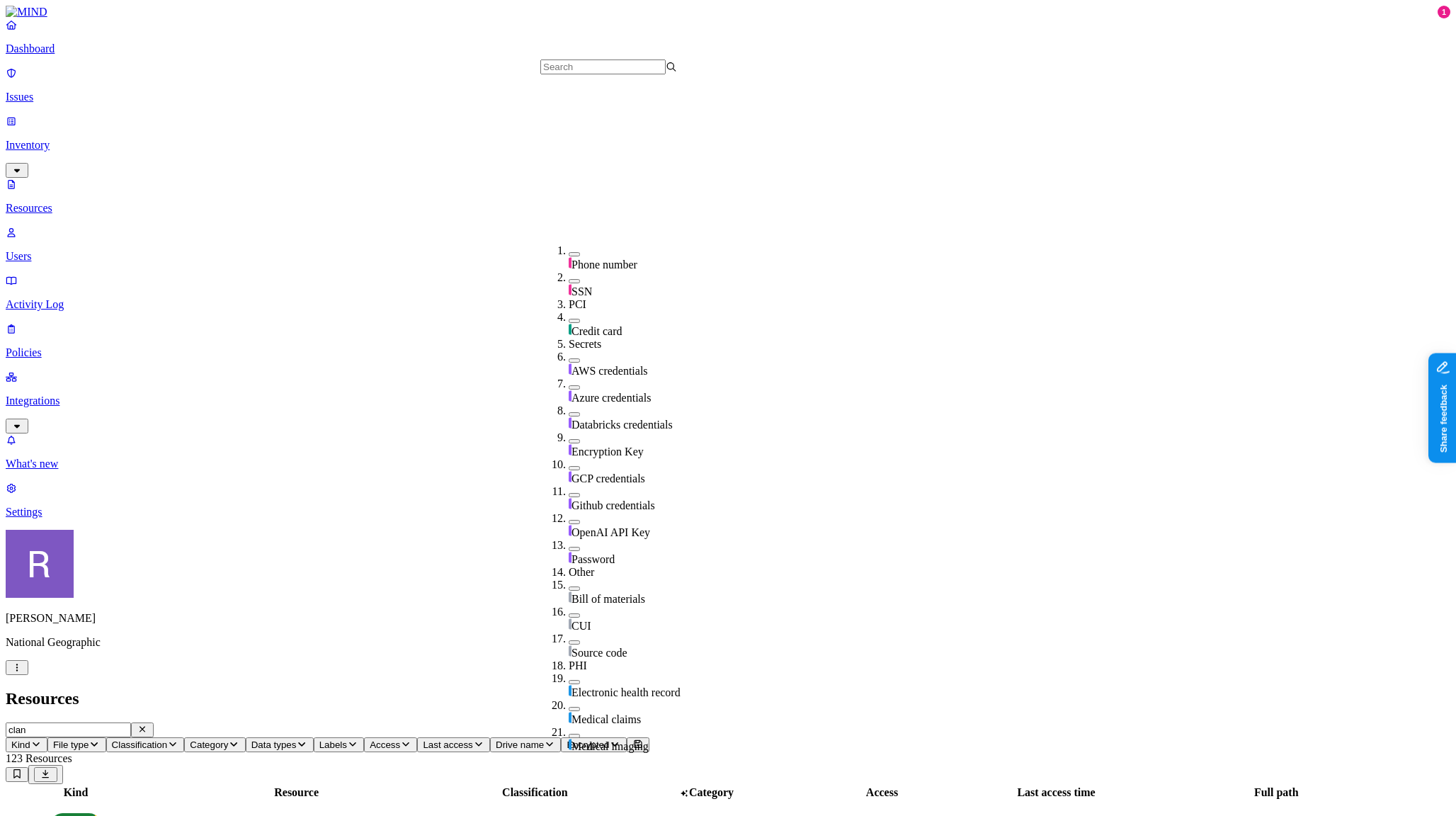
scroll to position [249, 0]
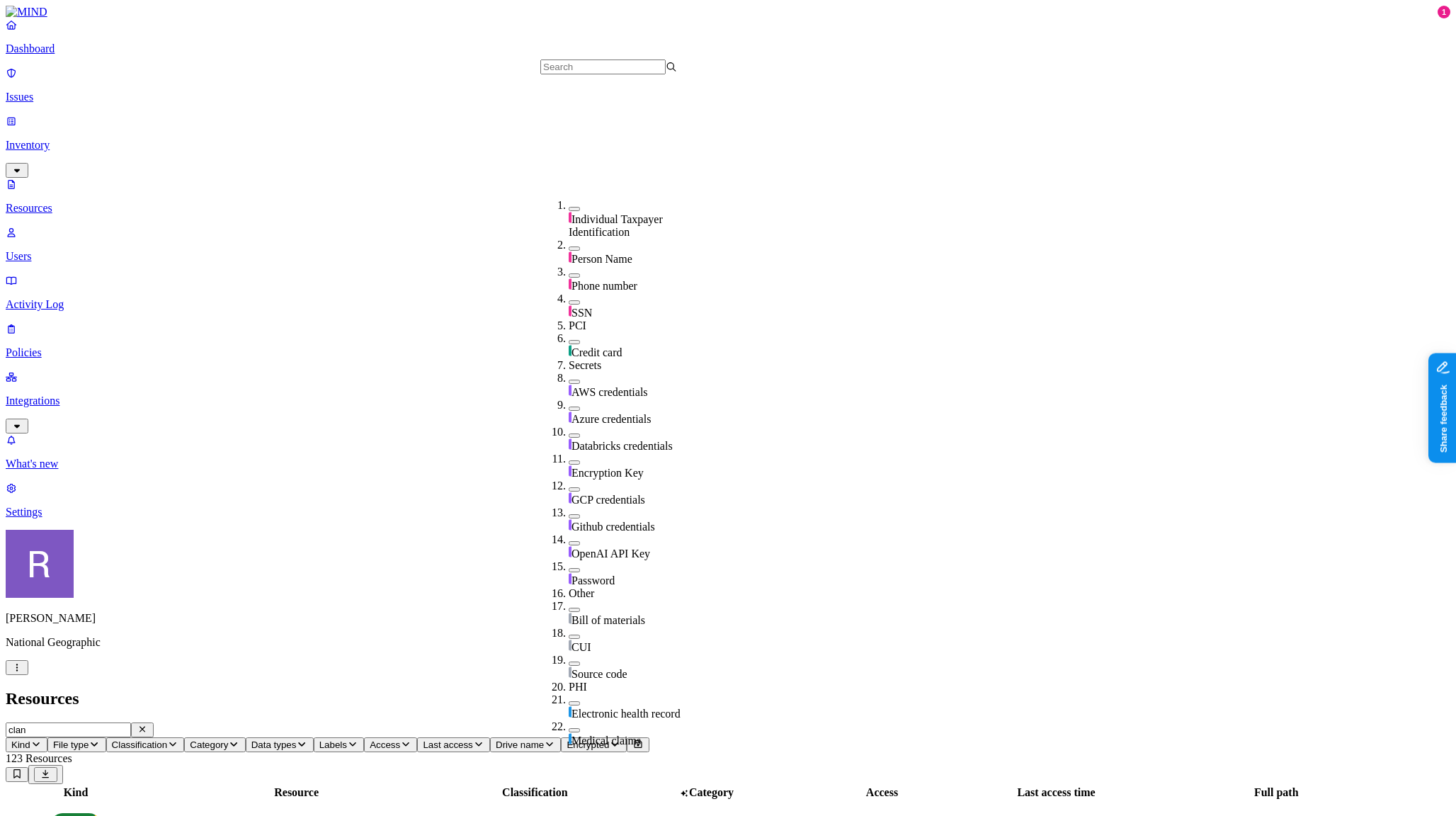
click at [168, 739] on span "Classification" at bounding box center [139, 745] width 56 height 11
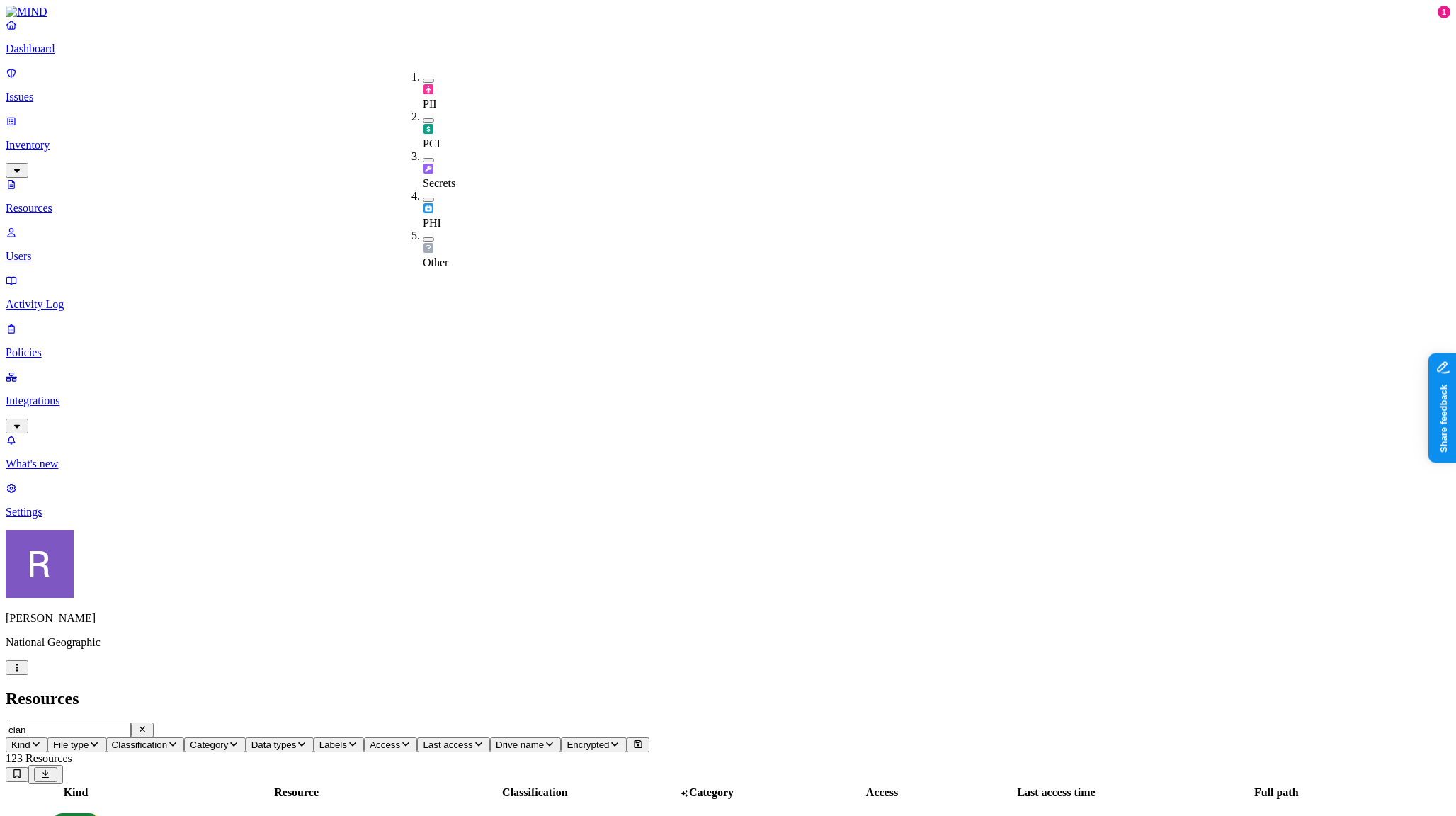
click at [428, 163] on img at bounding box center [428, 168] width 11 height 11
click at [428, 165] on img at bounding box center [428, 171] width 11 height 11
click at [437, 98] on span "PII" at bounding box center [430, 104] width 15 height 12
